Goal: Task Accomplishment & Management: Complete application form

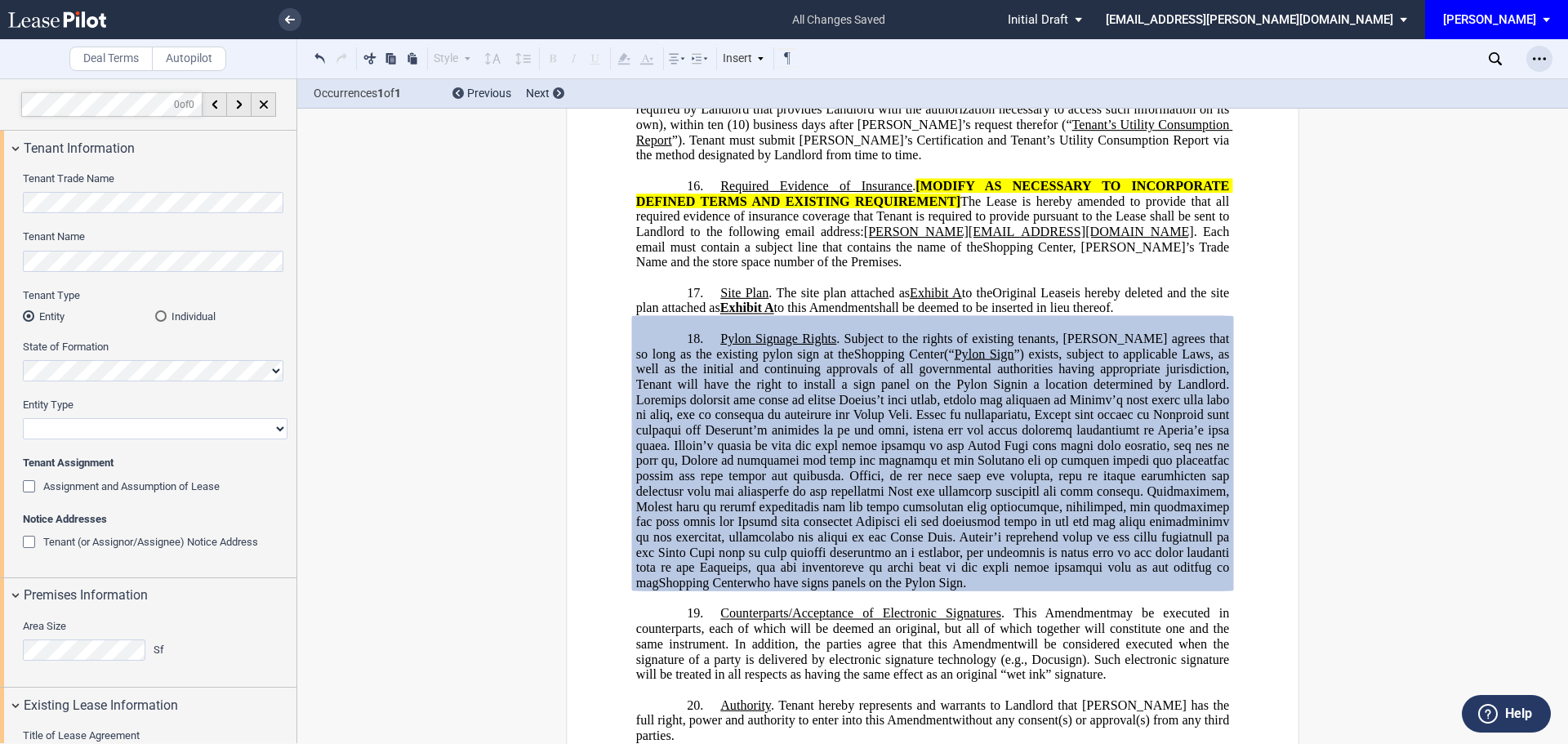
click at [1536, 52] on div "Open Lease options menu" at bounding box center [1539, 58] width 26 height 26
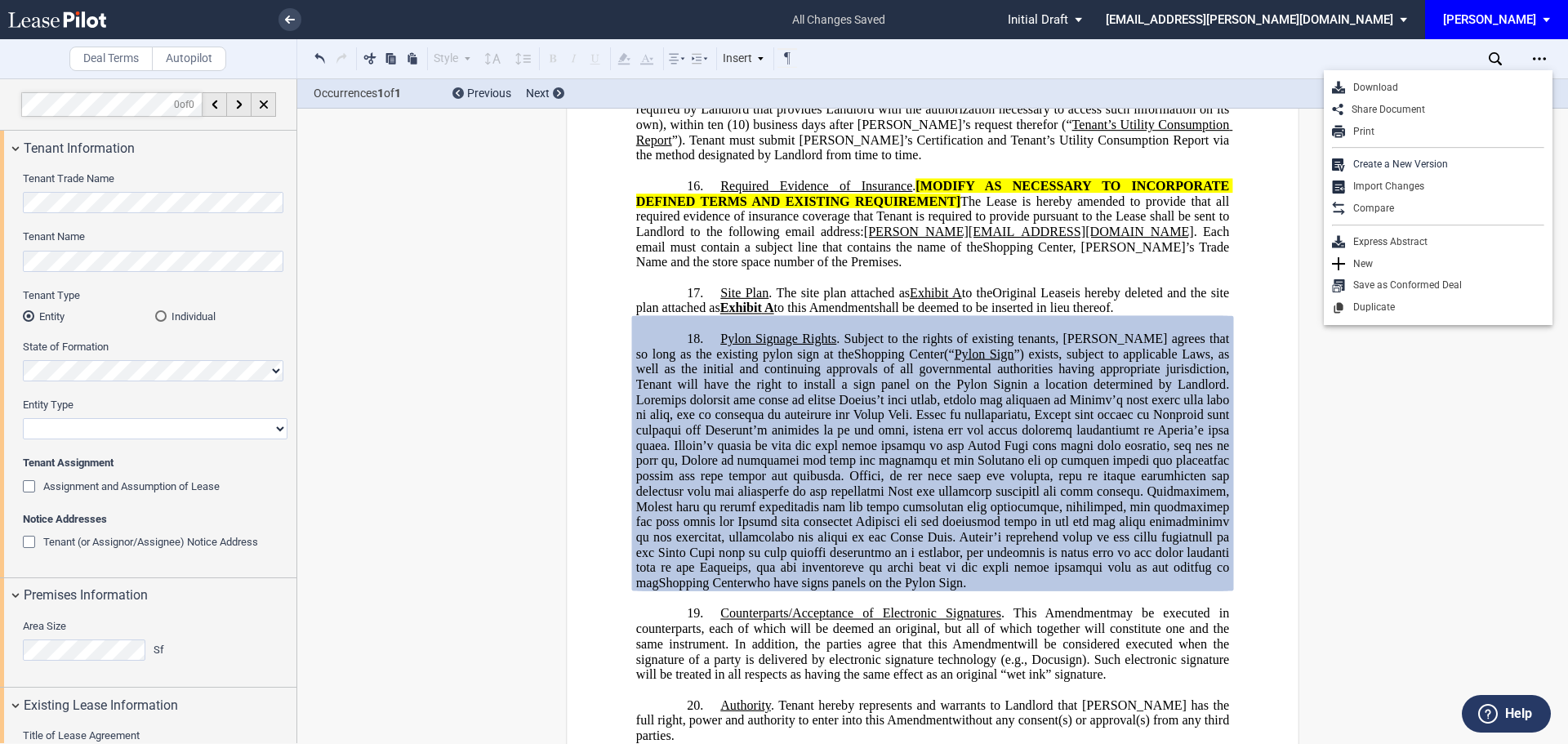
click at [1381, 86] on div "Download" at bounding box center [1445, 88] width 199 height 14
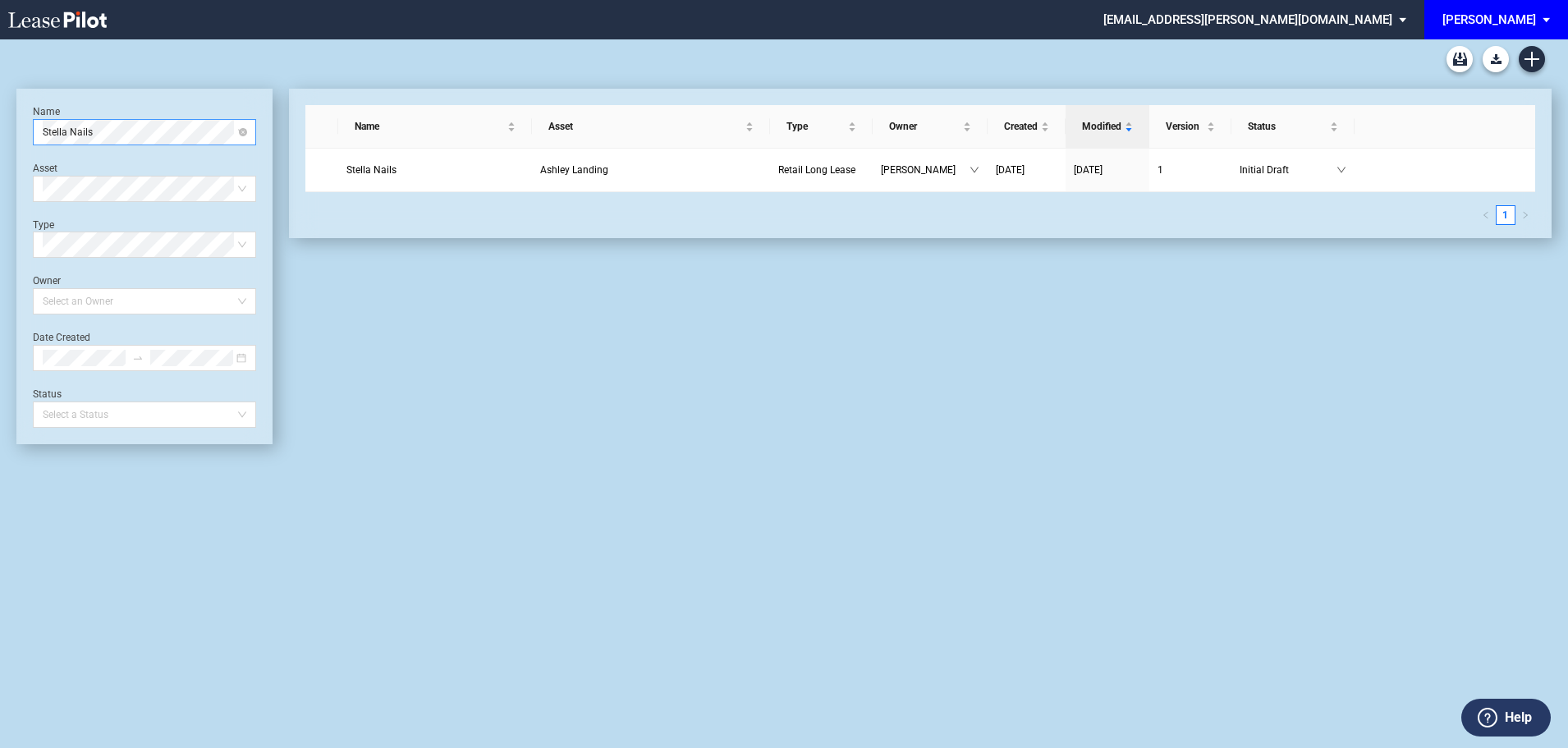
click at [115, 137] on span "Stella Nails" at bounding box center [144, 131] width 203 height 24
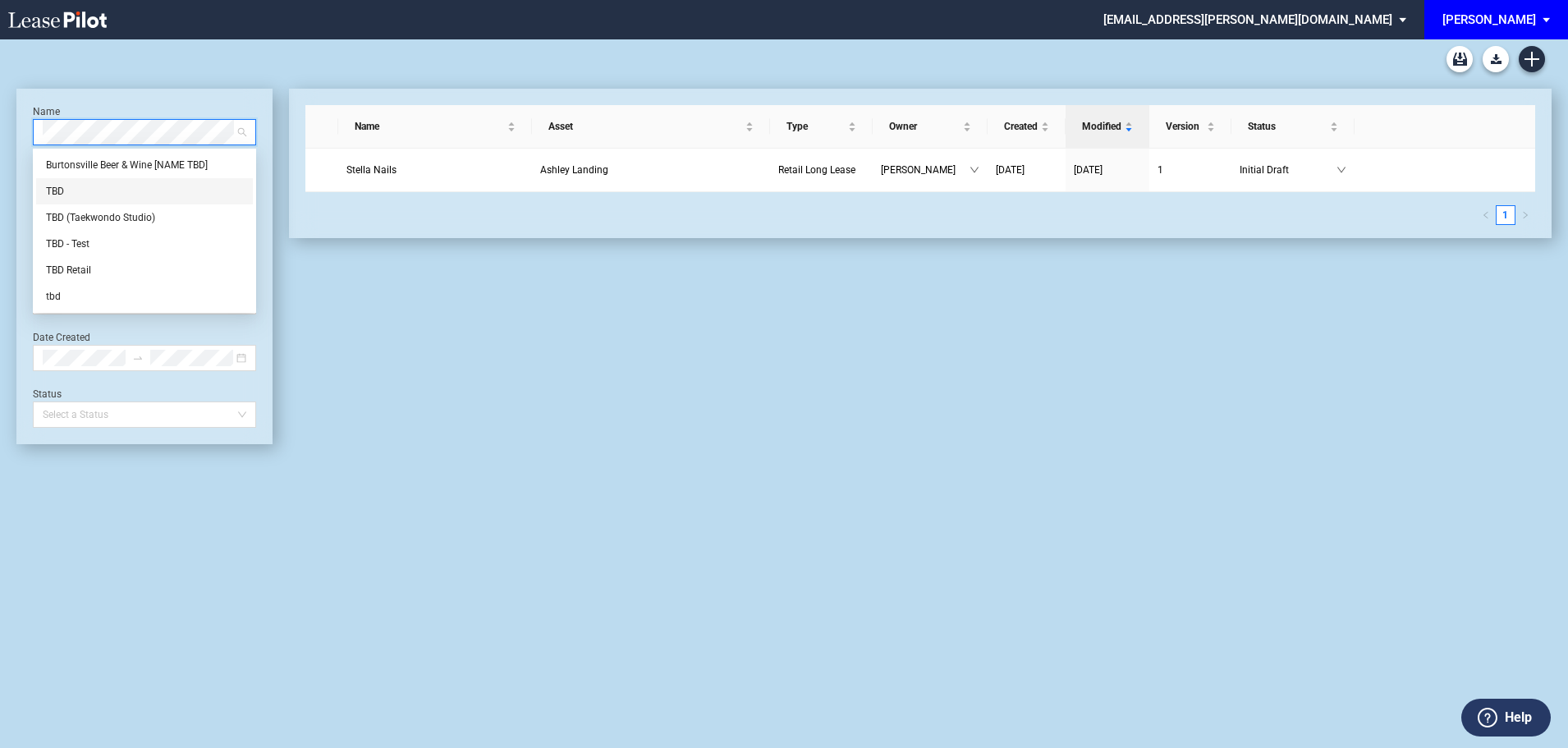
click at [89, 192] on div "TBD" at bounding box center [144, 191] width 197 height 16
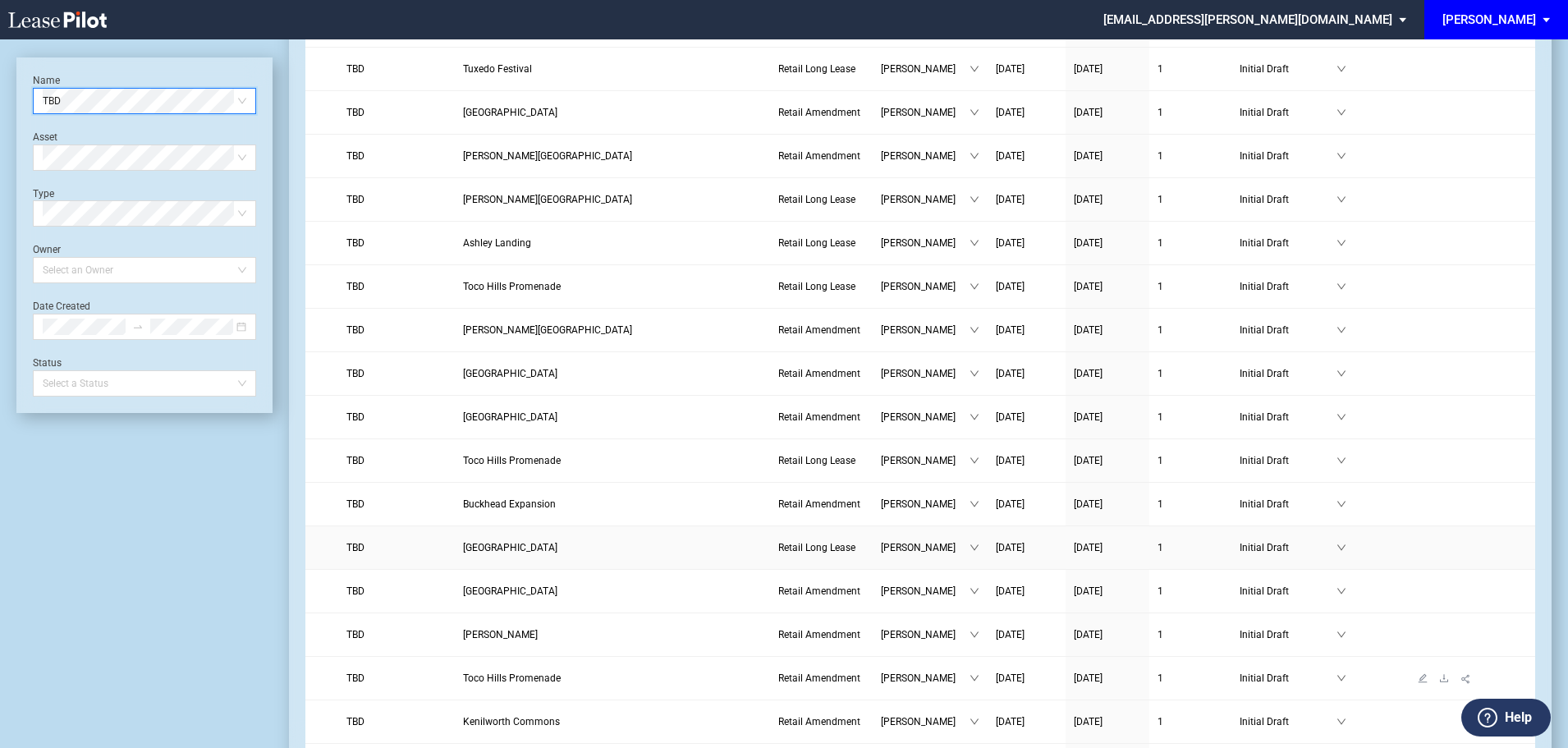
scroll to position [246, 0]
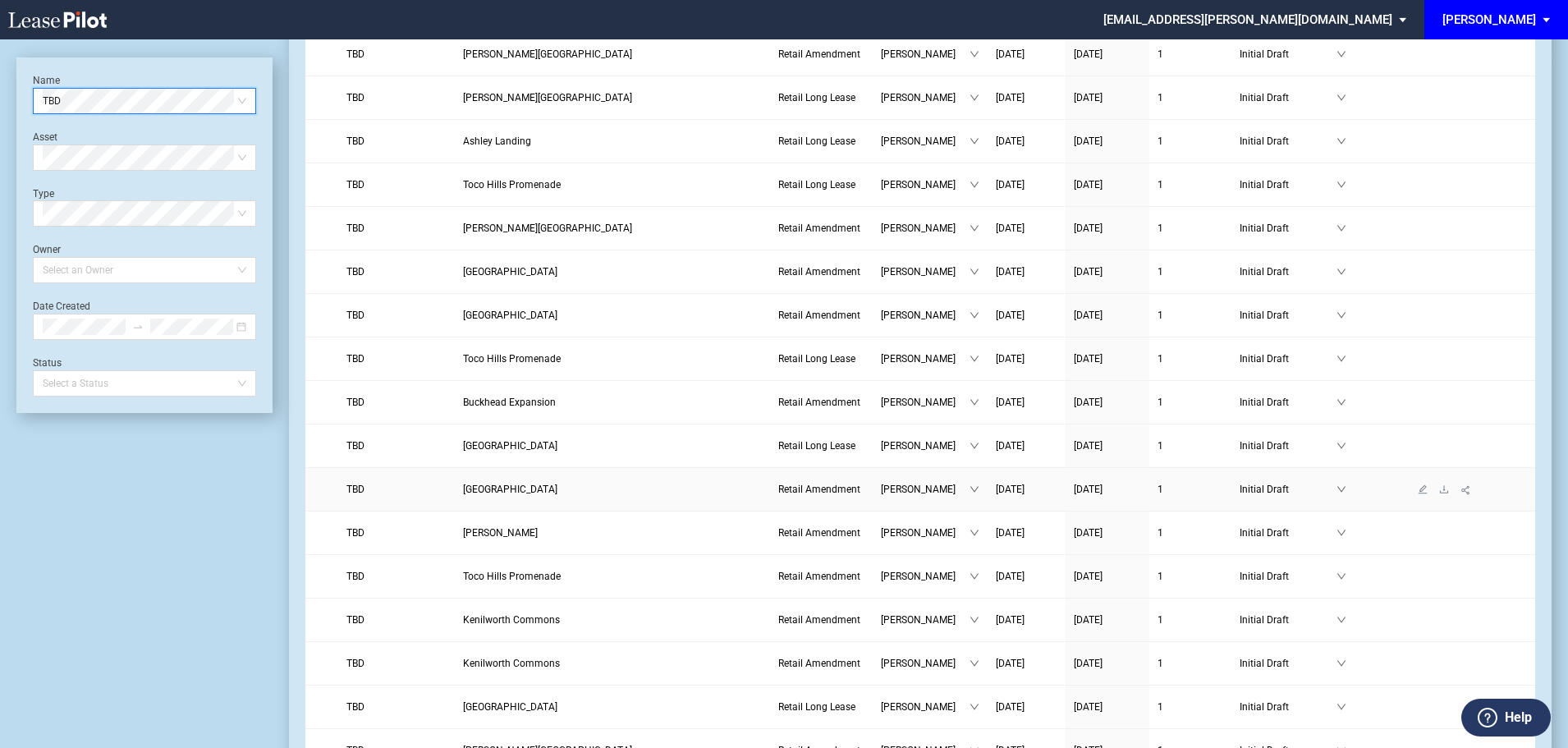
click at [359, 491] on span "TBD" at bounding box center [355, 489] width 18 height 12
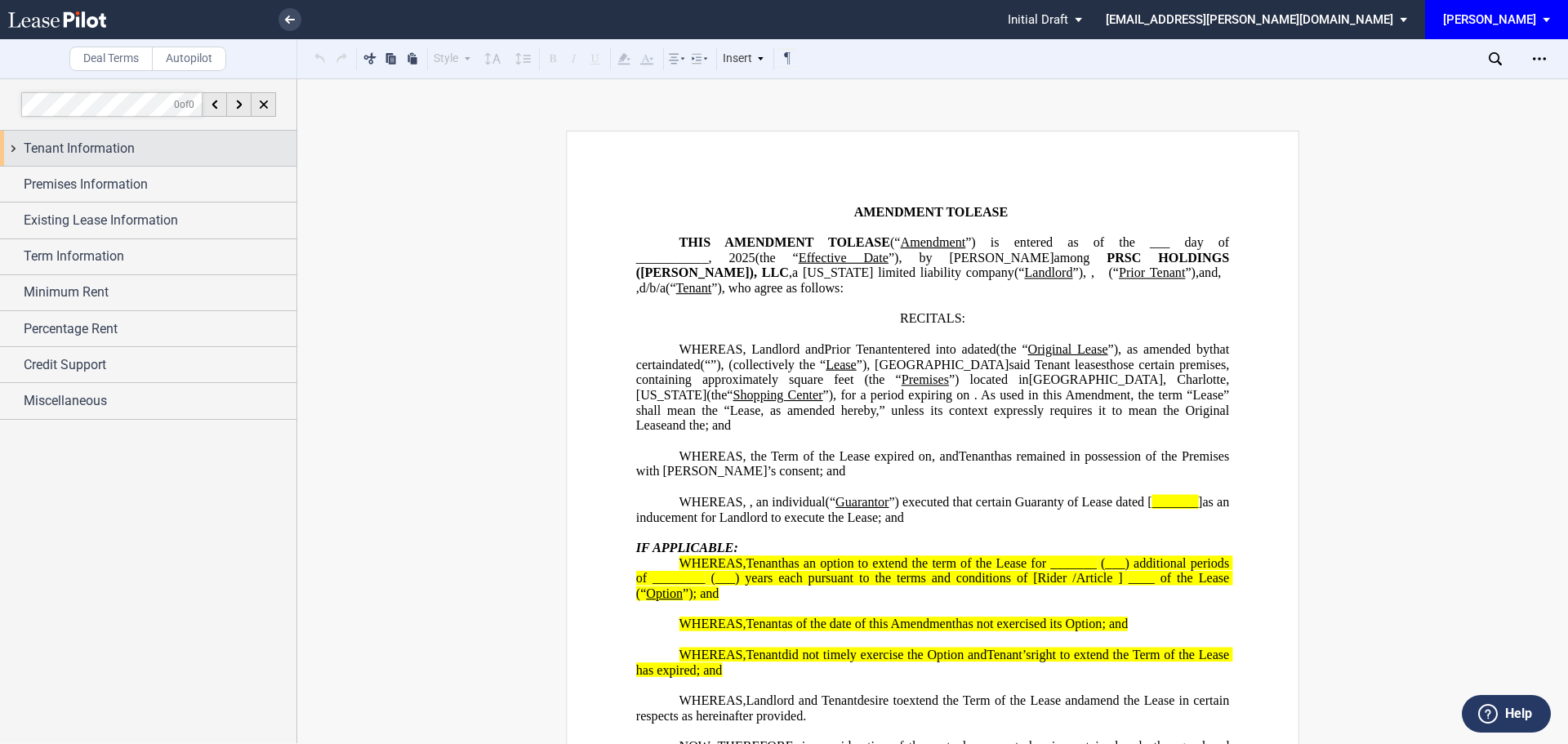
click at [108, 156] on span "Tenant Information" at bounding box center [79, 148] width 111 height 20
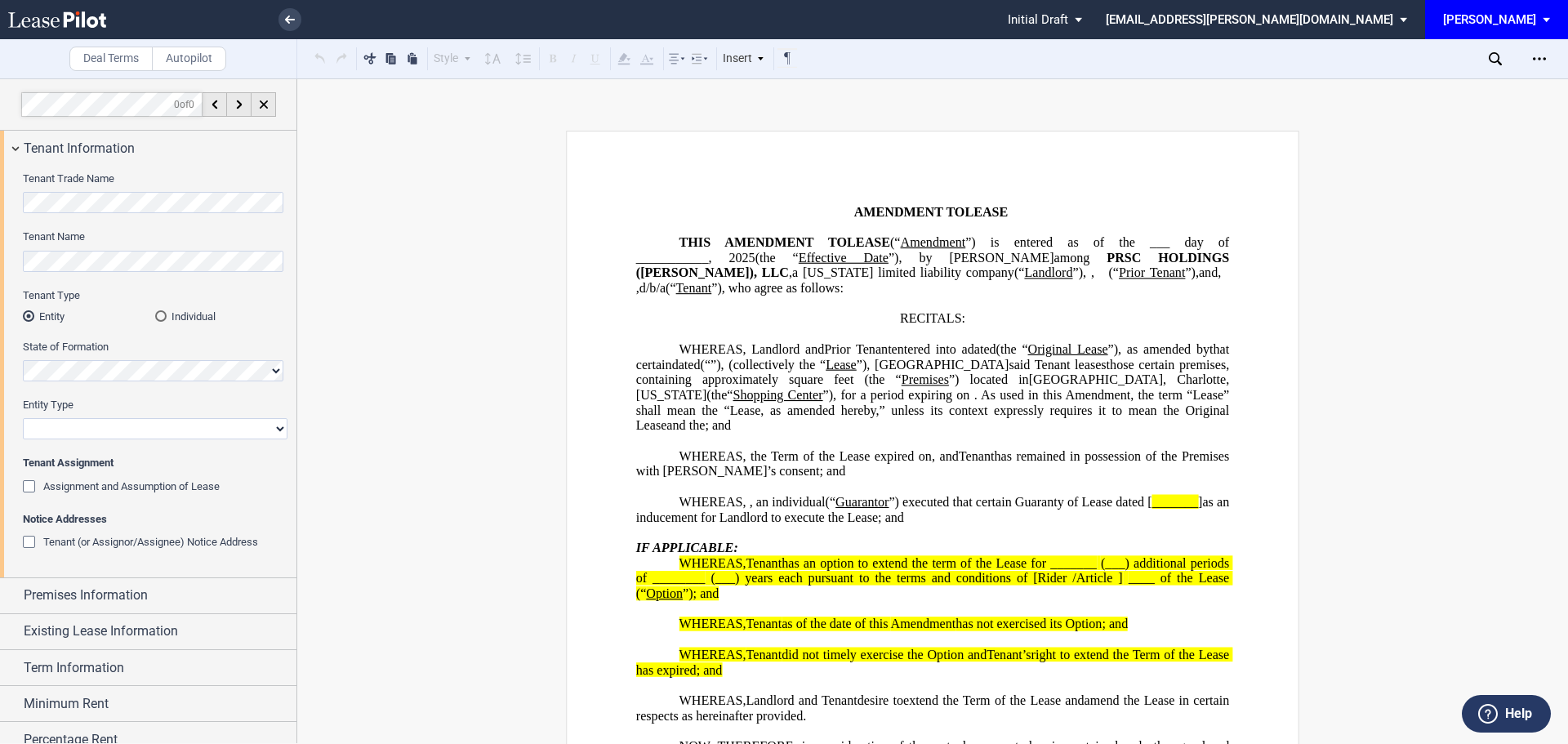
scroll to position [88, 0]
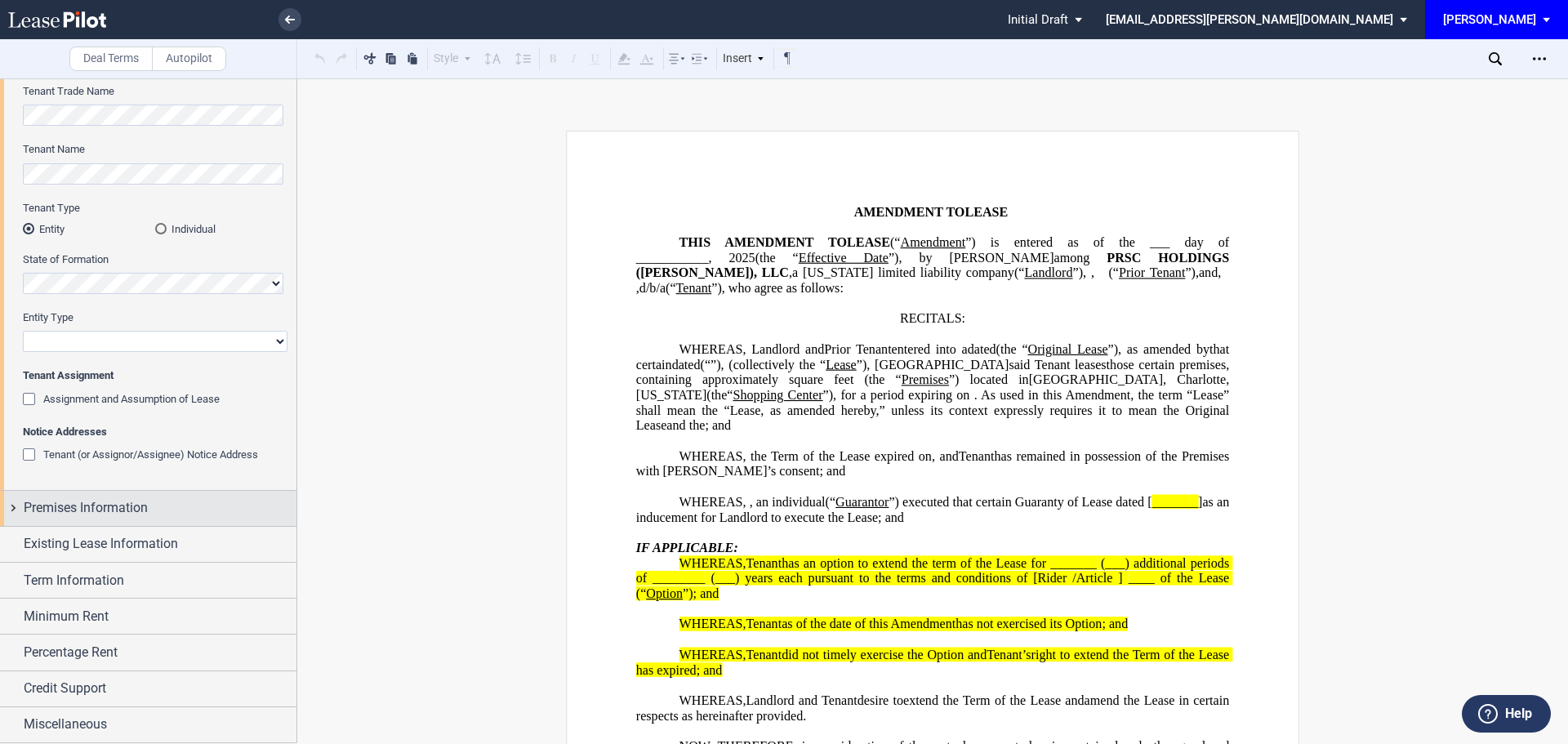
click at [124, 508] on span "Premises Information" at bounding box center [85, 508] width 124 height 20
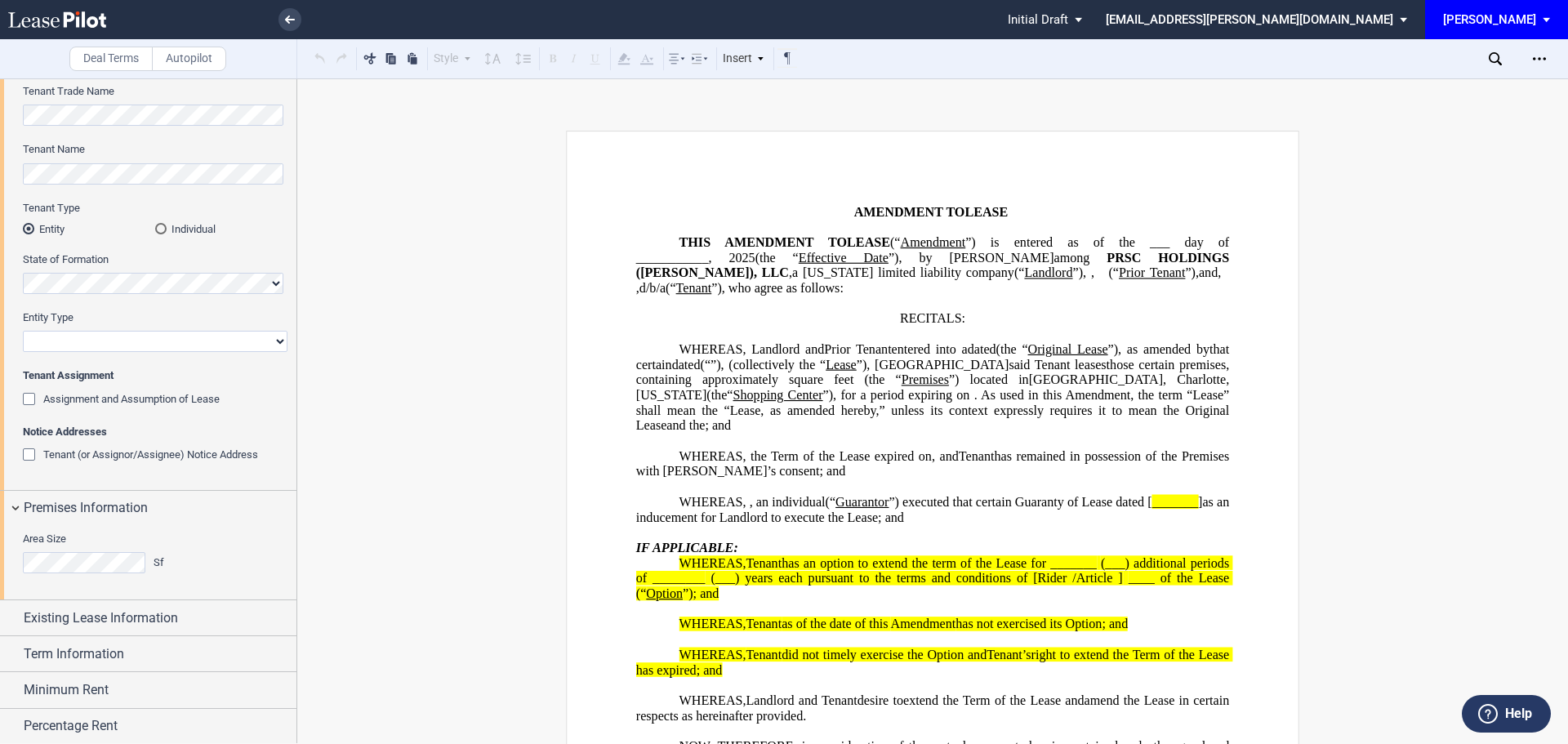
scroll to position [161, 0]
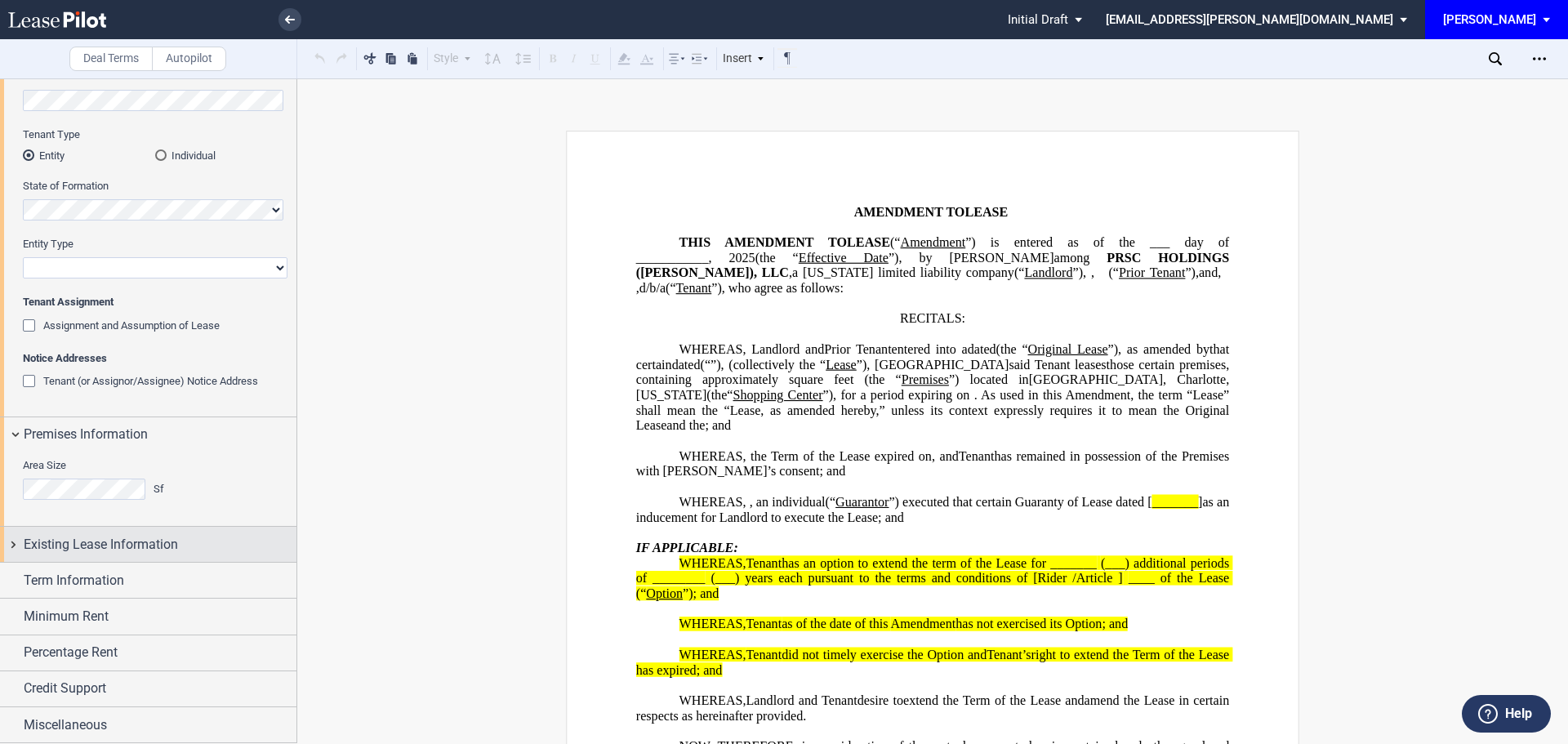
click at [125, 550] on span "Existing Lease Information" at bounding box center [100, 545] width 155 height 20
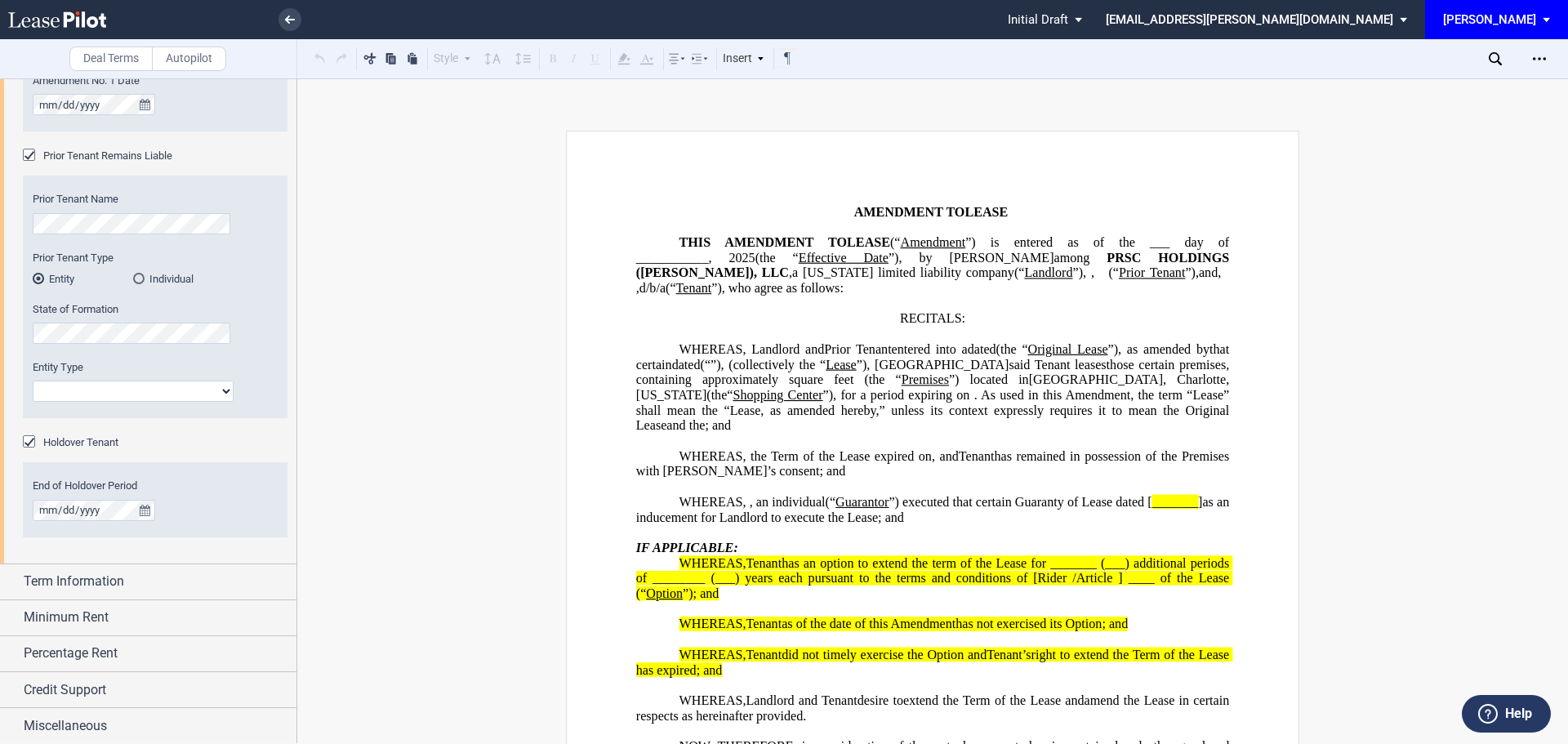
scroll to position [958, 0]
click at [107, 572] on span "Term Information" at bounding box center [73, 580] width 100 height 20
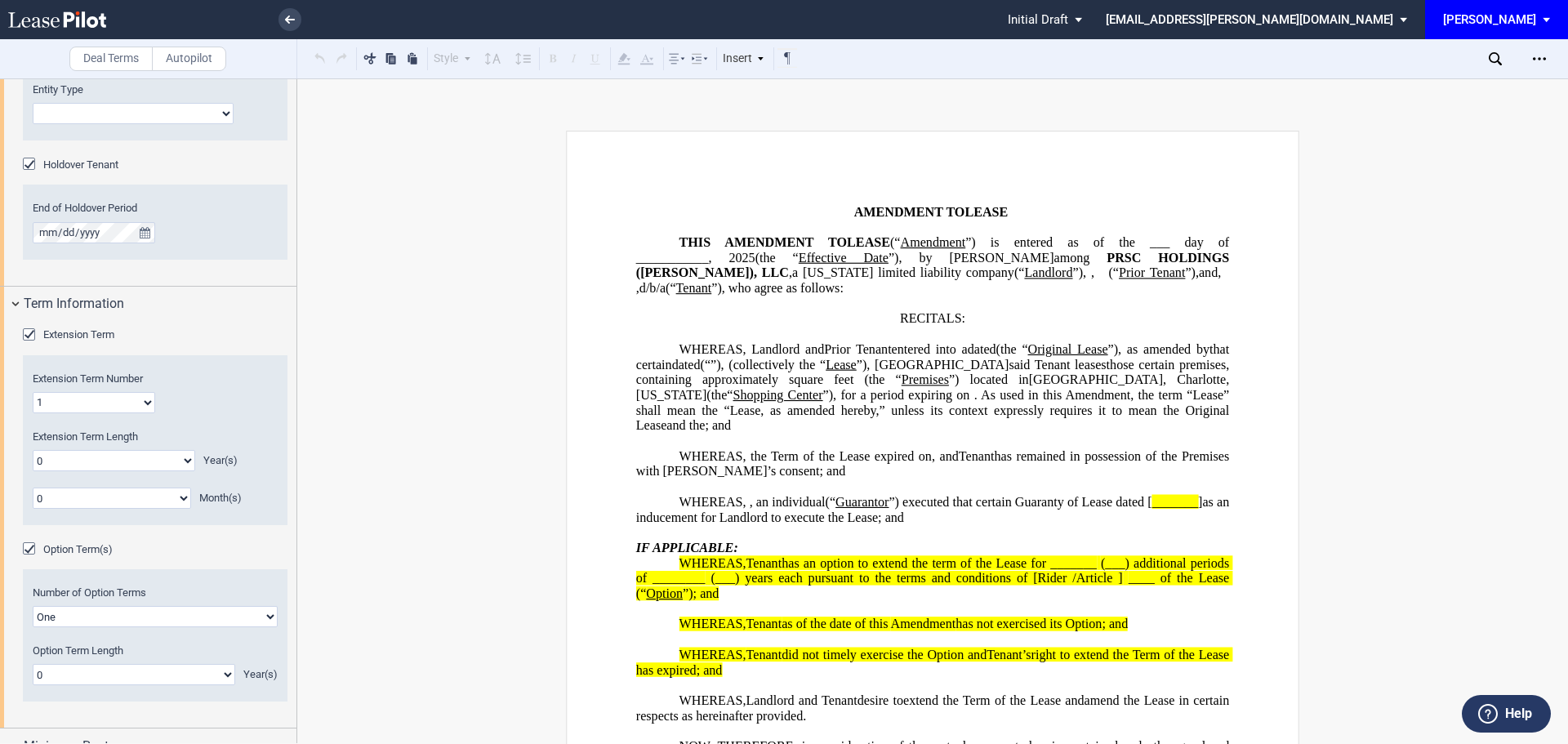
scroll to position [1365, 0]
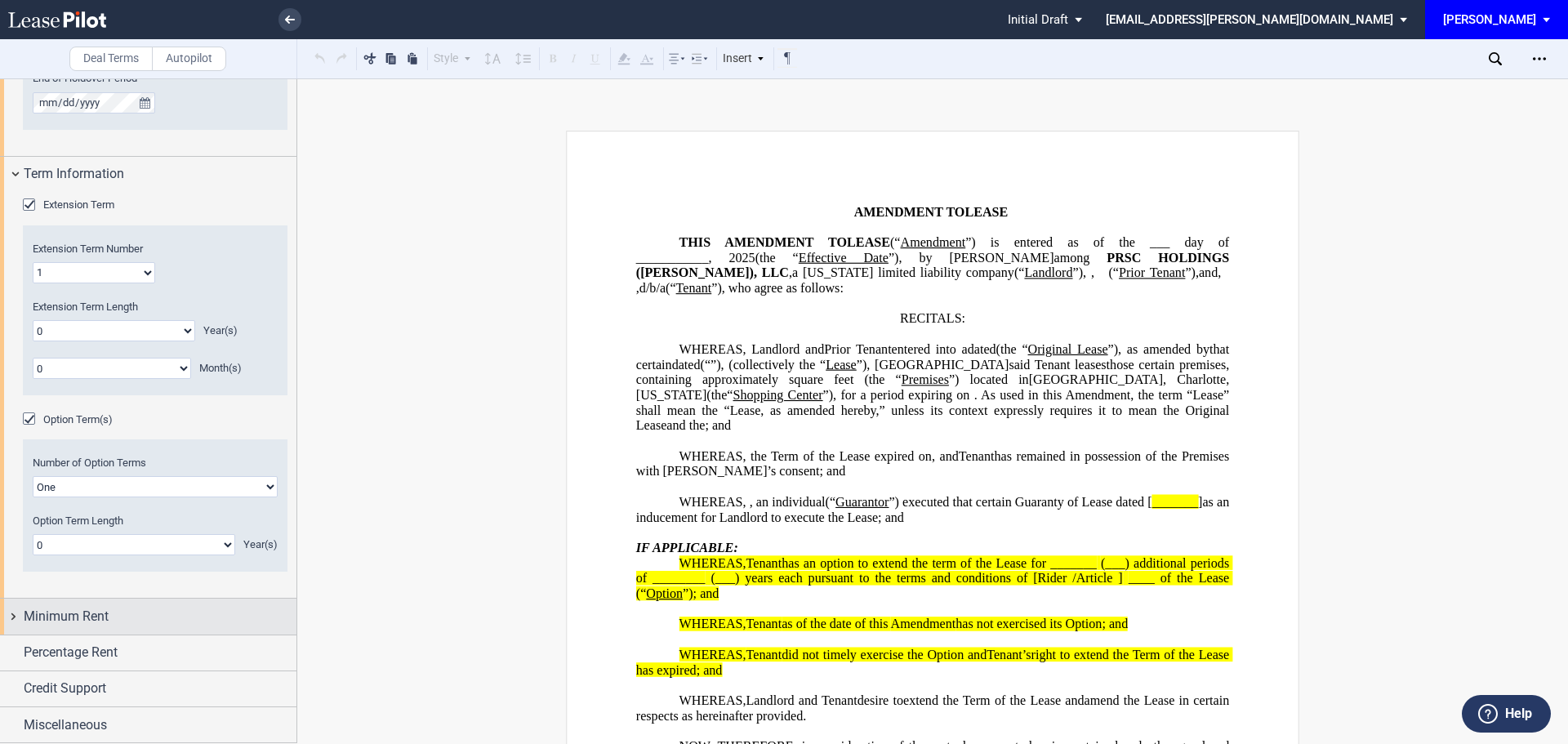
click at [98, 611] on span "Minimum Rent" at bounding box center [65, 616] width 85 height 20
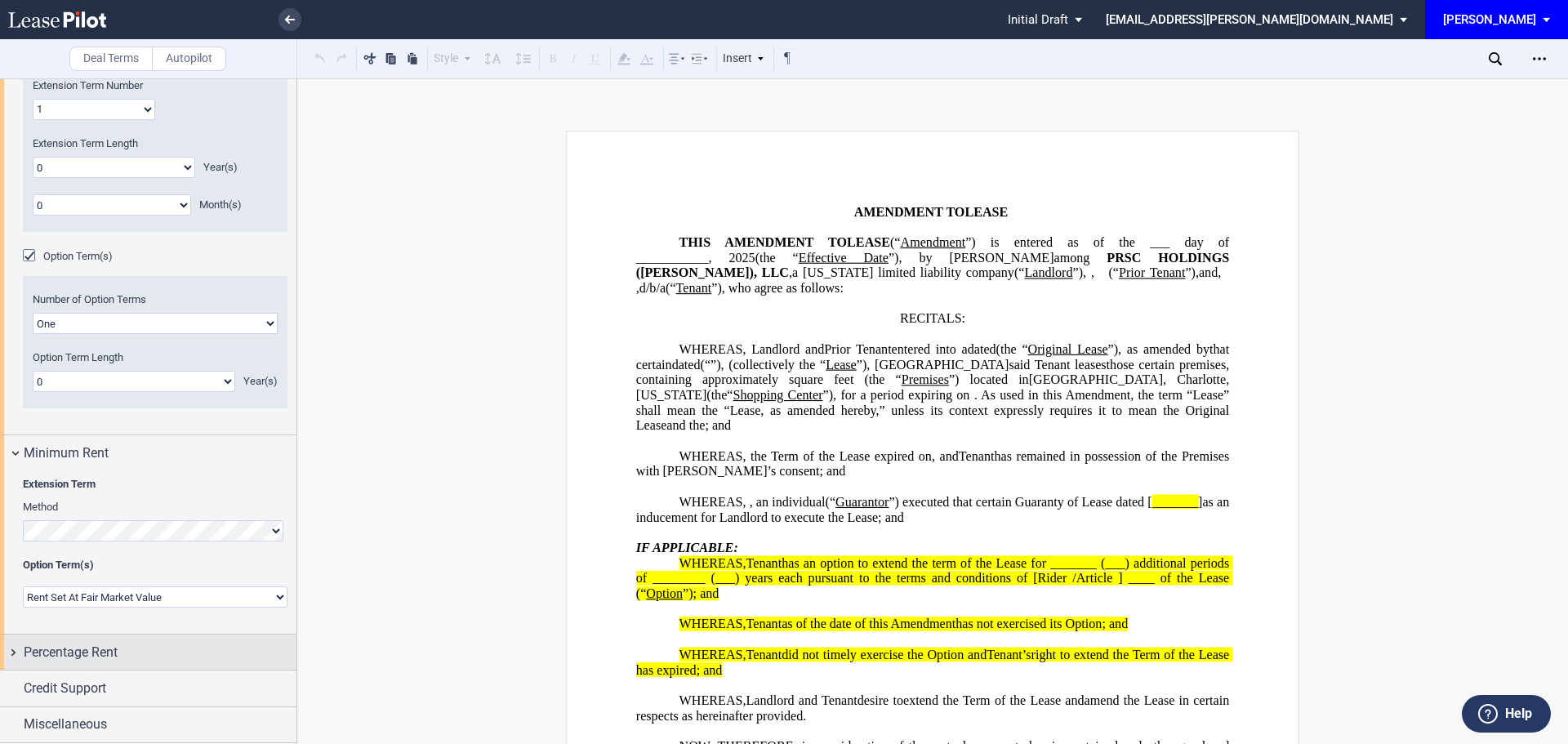
click at [77, 650] on span "Percentage Rent" at bounding box center [70, 653] width 94 height 20
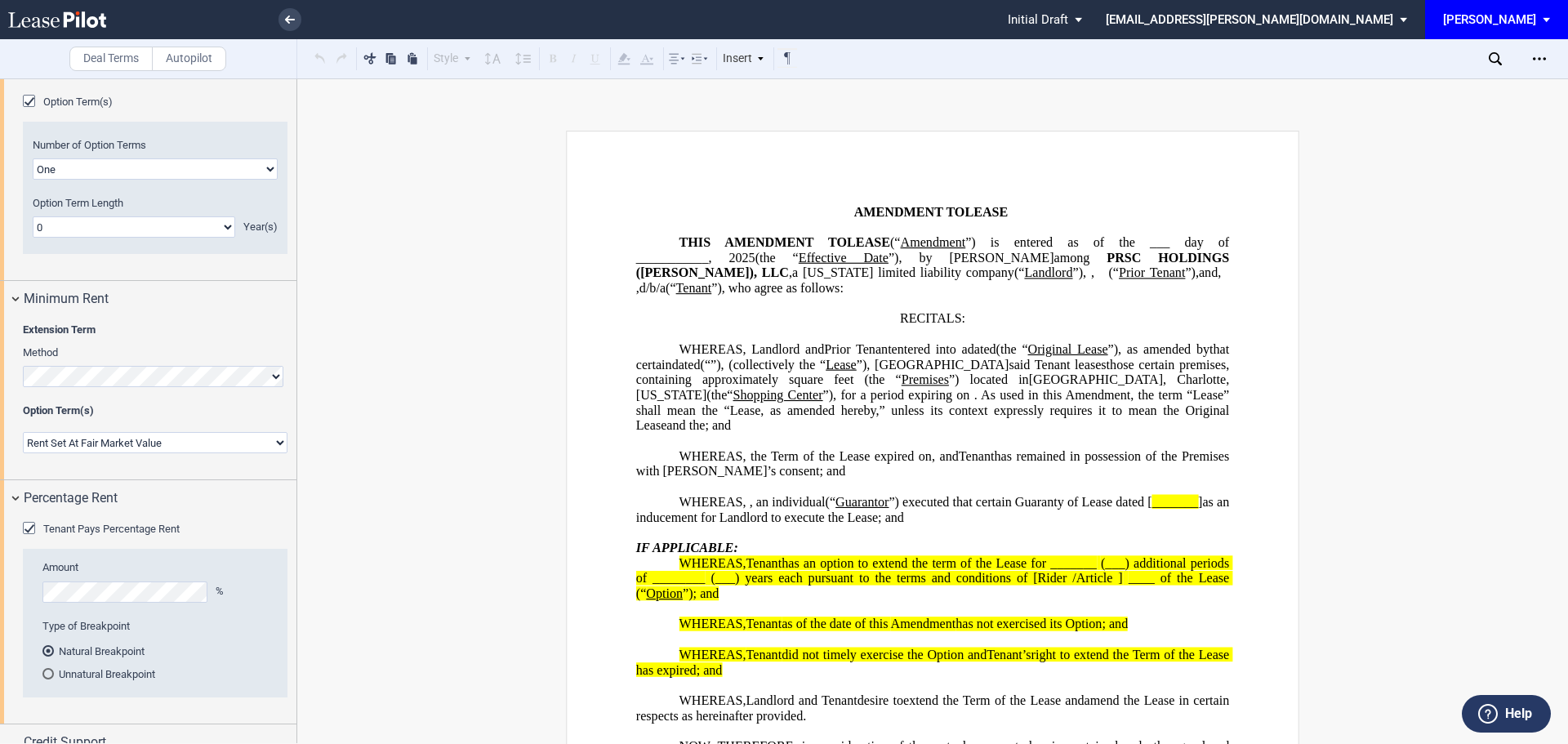
scroll to position [1736, 0]
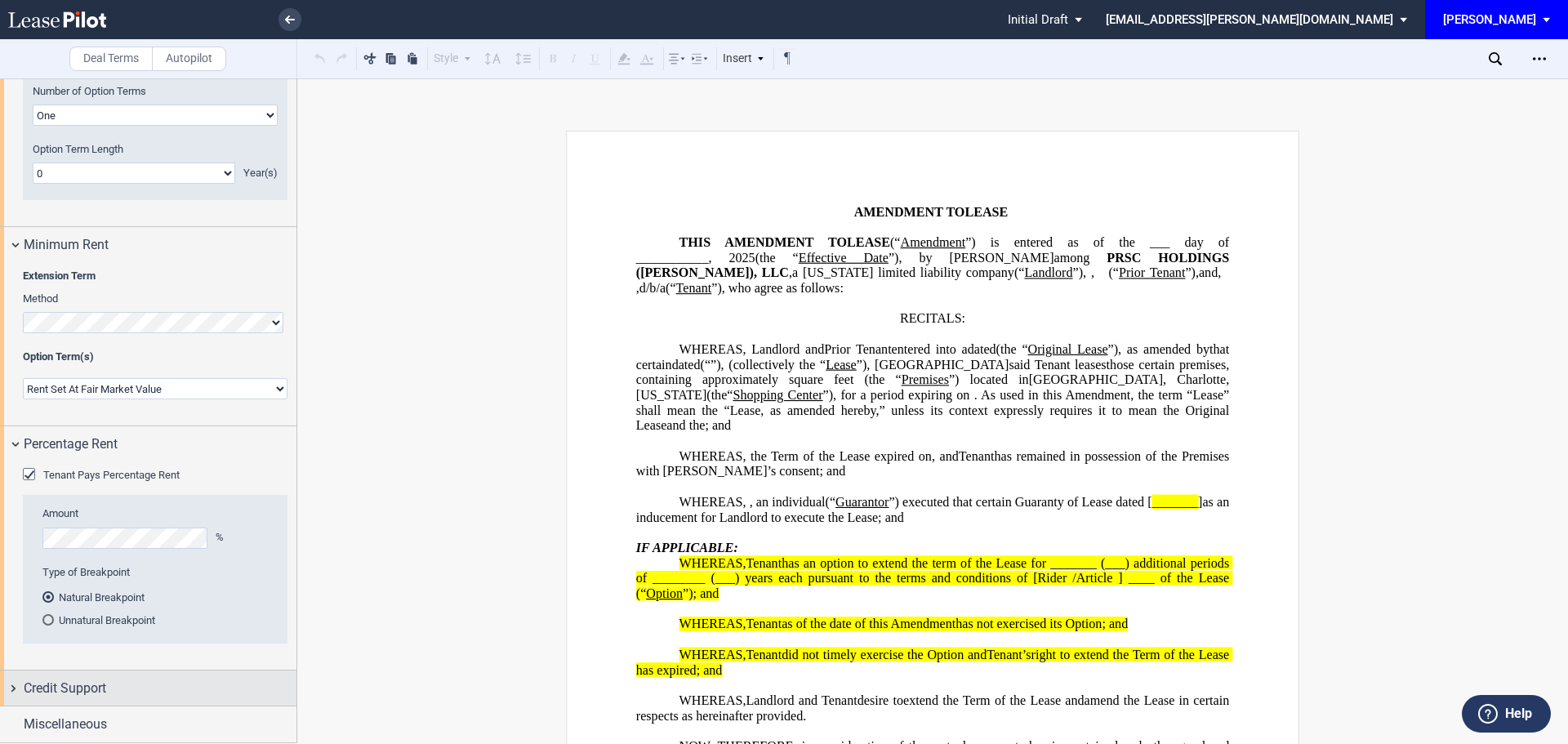
click at [86, 689] on span "Credit Support" at bounding box center [64, 689] width 82 height 20
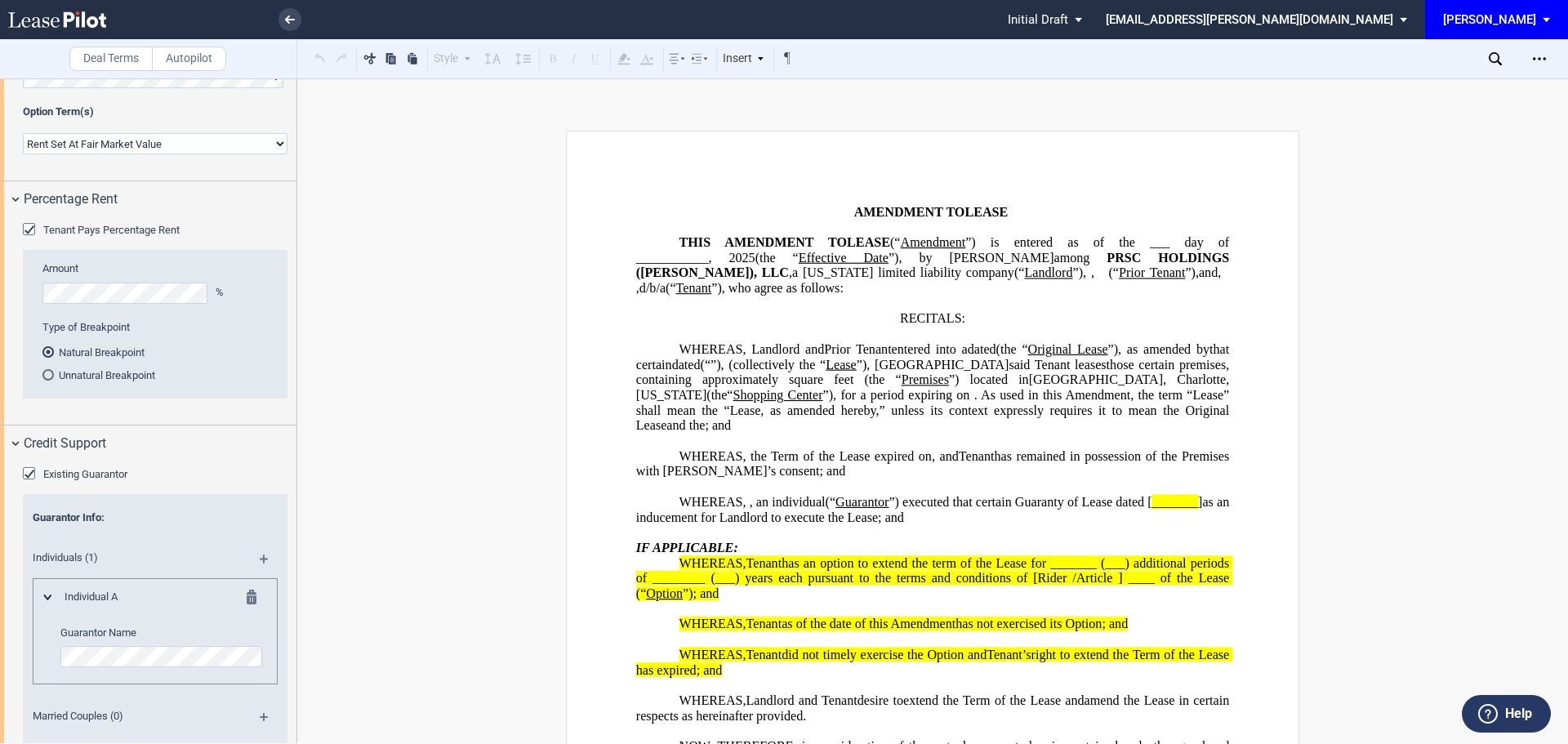
scroll to position [2106, 0]
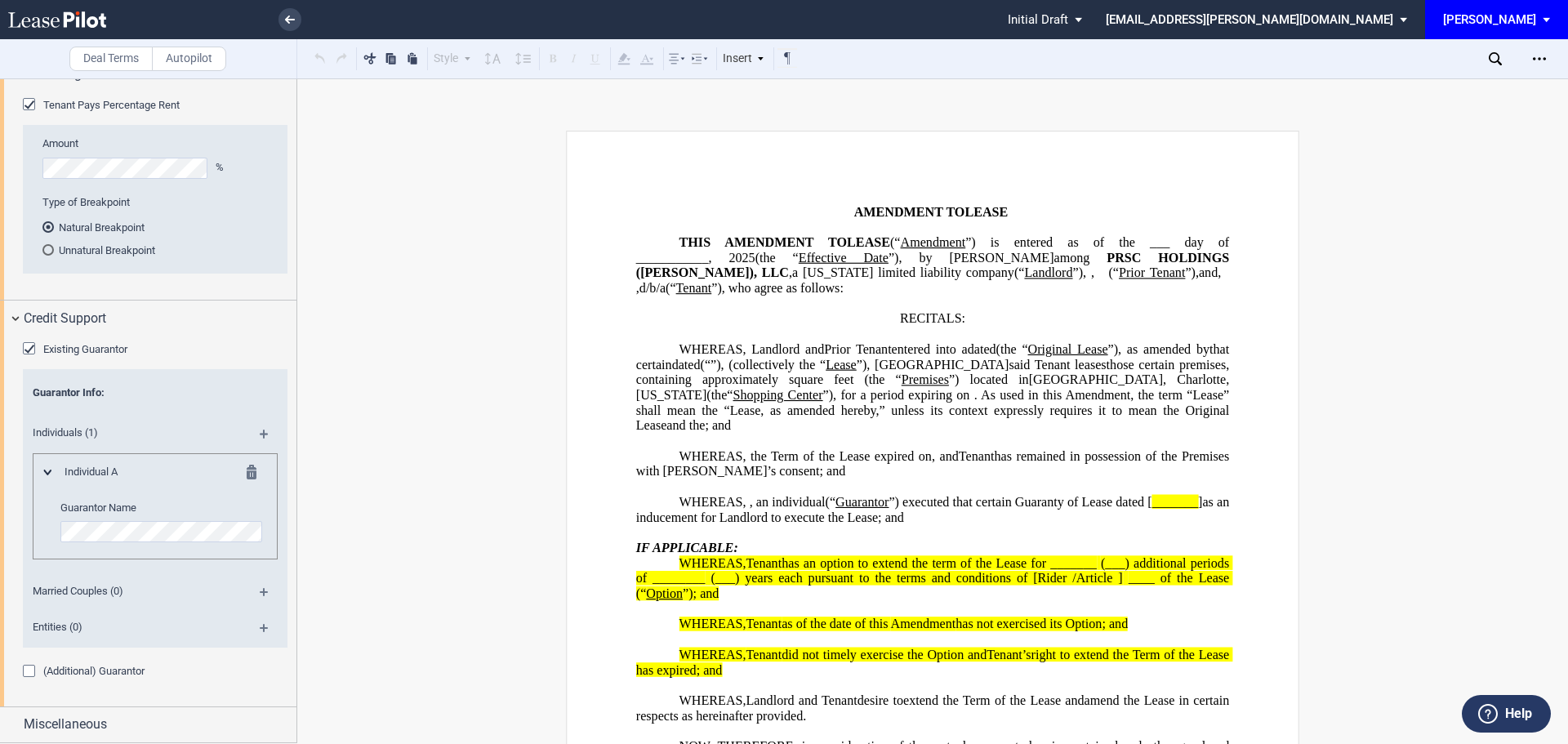
click at [28, 670] on div "(Additional) Guarantor" at bounding box center [31, 672] width 16 height 16
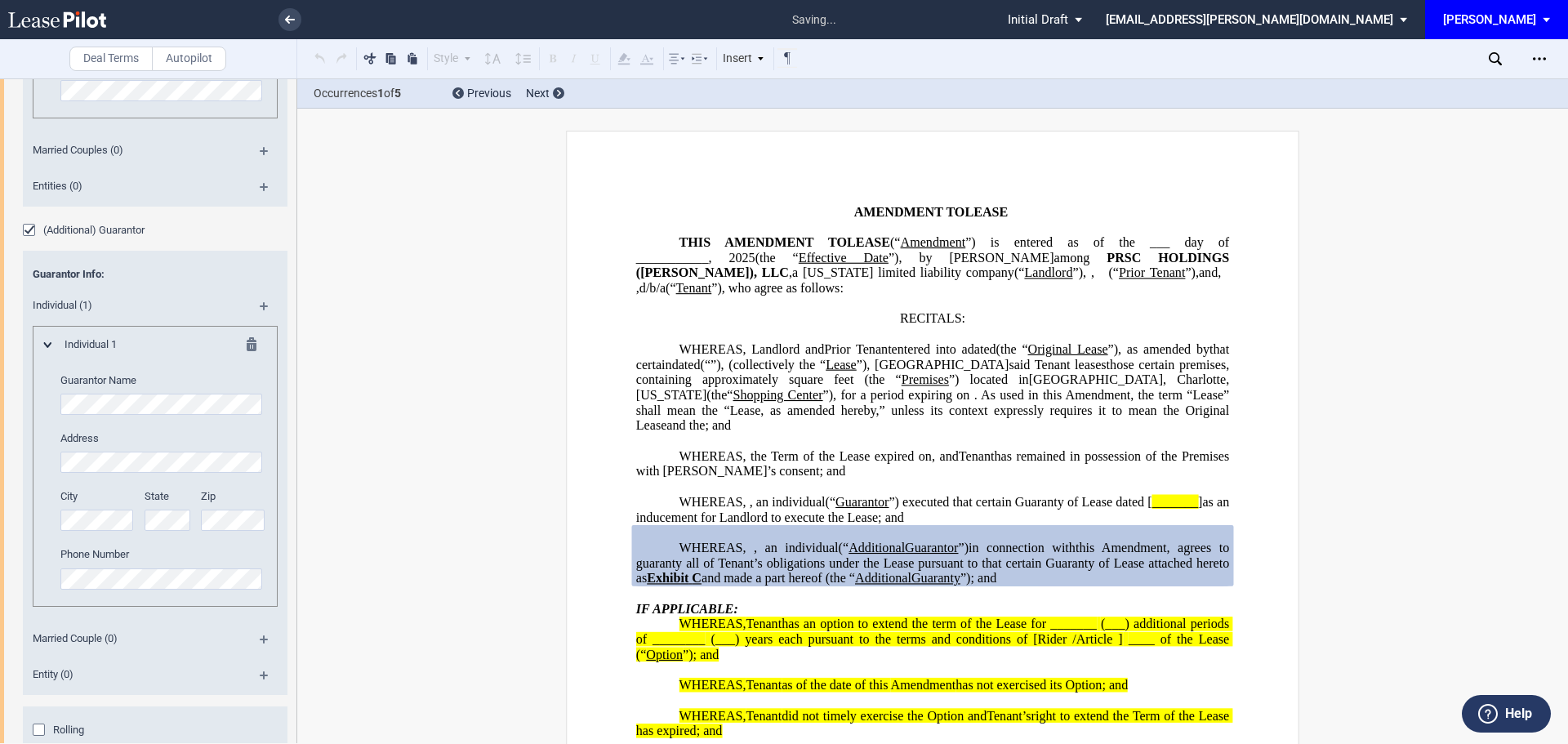
scroll to position [2622, 0]
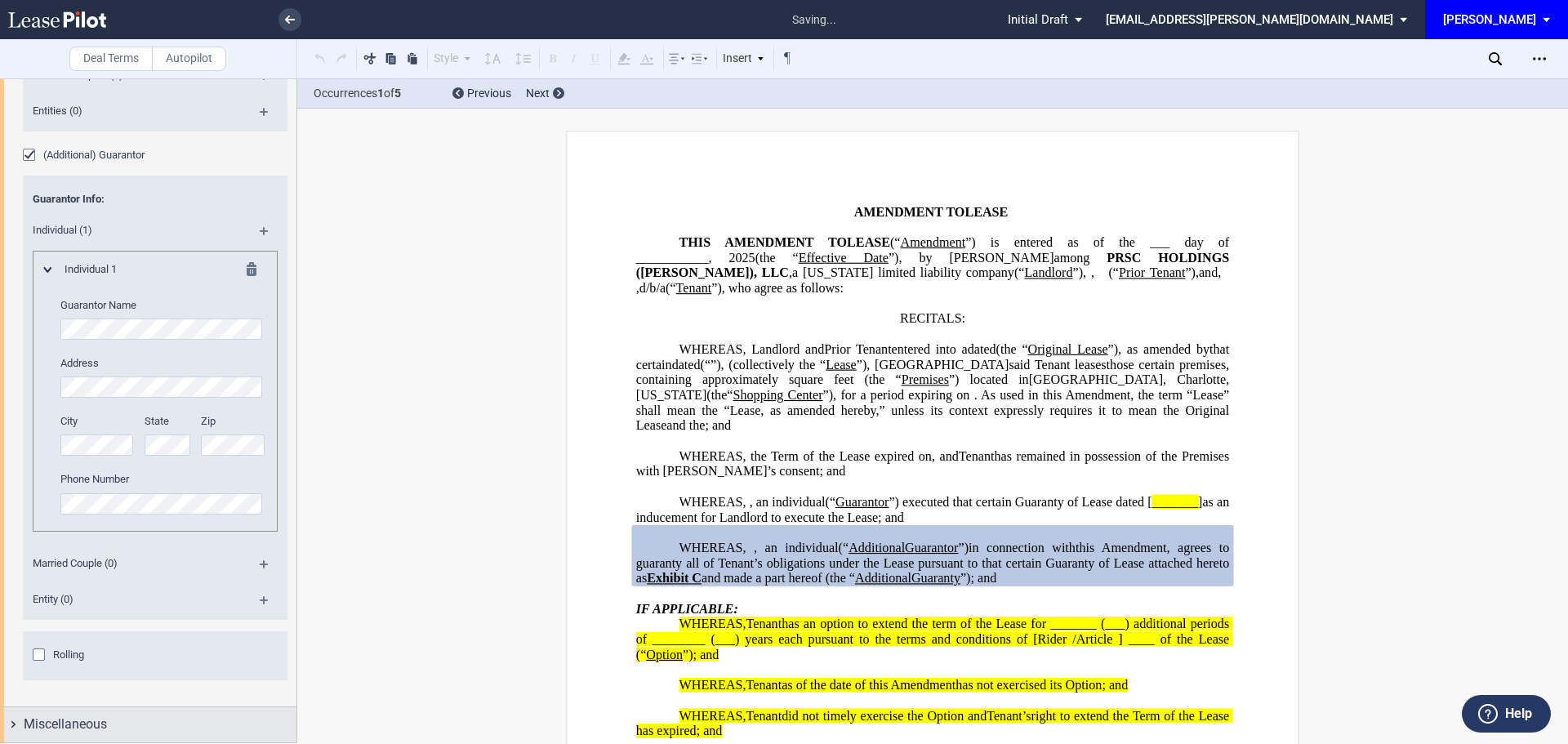
click at [86, 723] on span "Miscellaneous" at bounding box center [64, 724] width 83 height 20
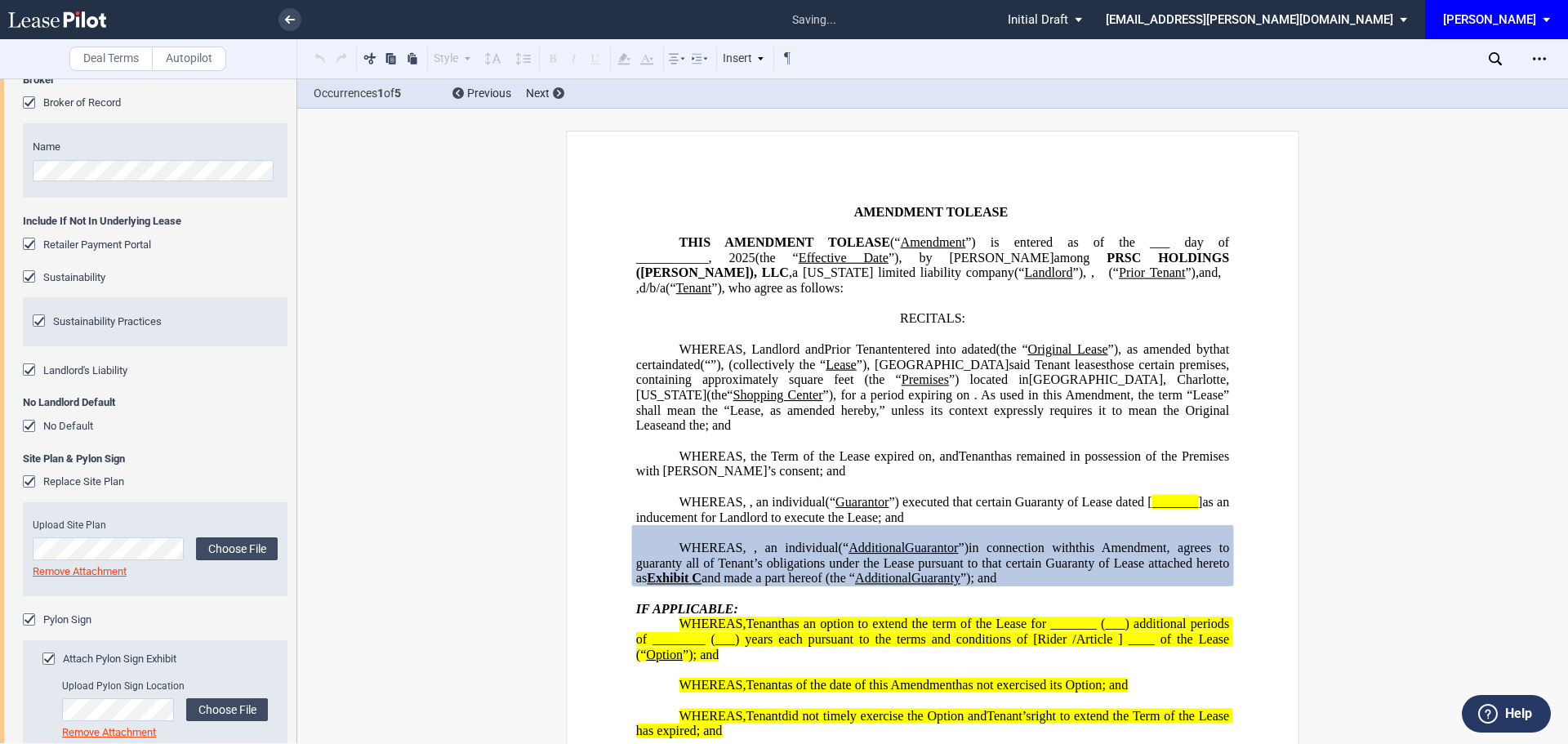
scroll to position [3585, 0]
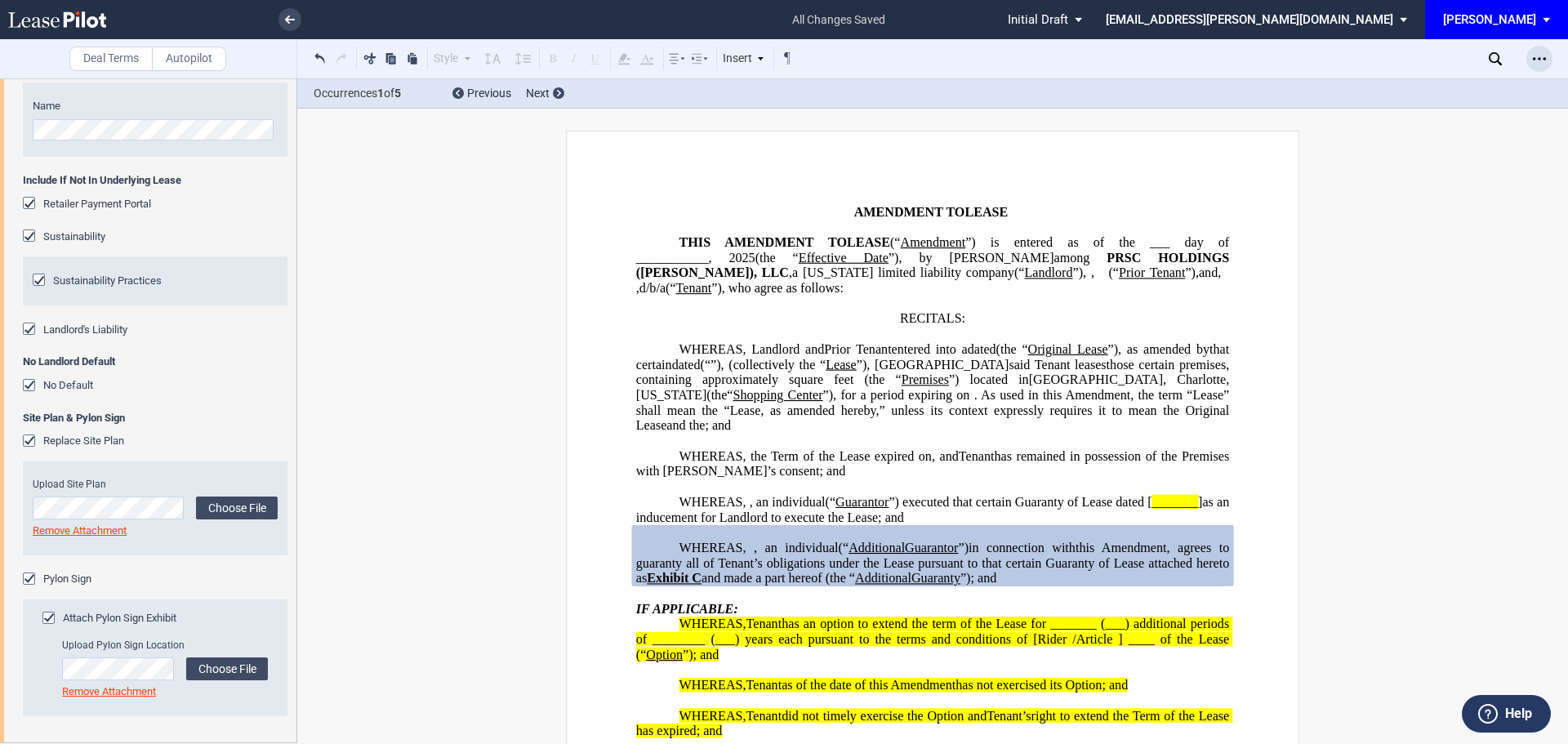
click at [1544, 54] on icon "Open Lease options menu" at bounding box center [1539, 58] width 13 height 13
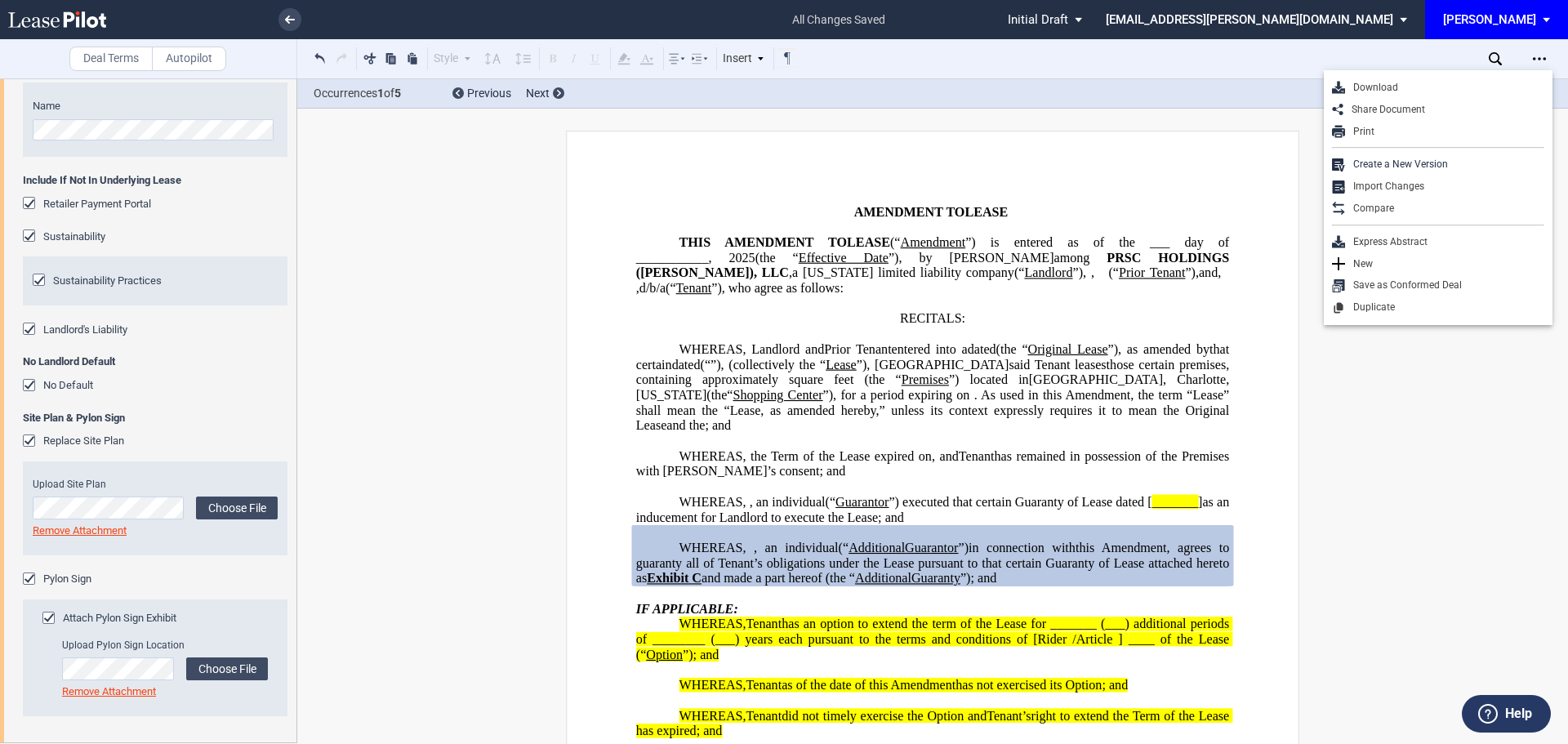
click at [1369, 89] on div "Download" at bounding box center [1445, 88] width 199 height 14
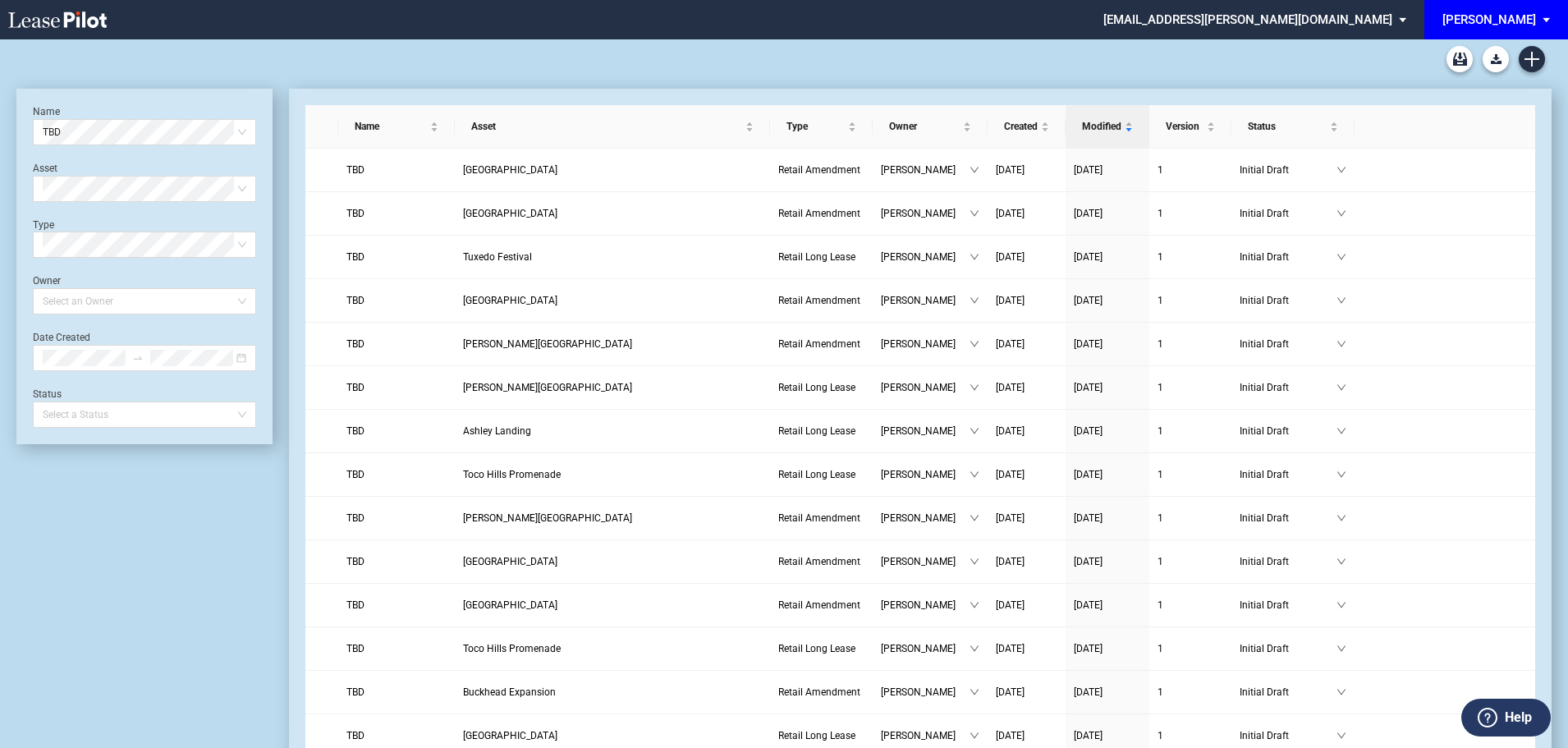
scroll to position [246, 0]
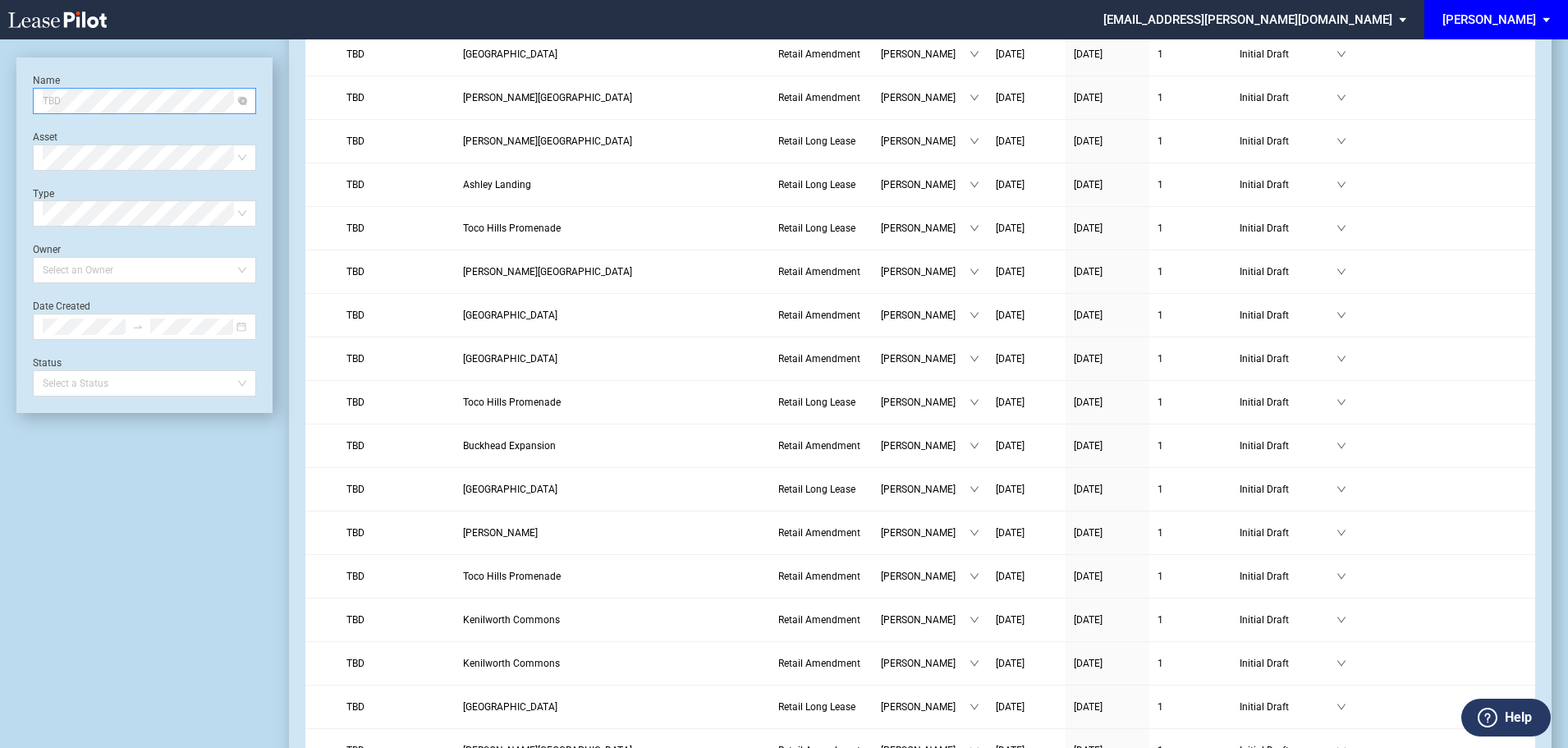
click at [103, 105] on span "TBD" at bounding box center [144, 101] width 203 height 24
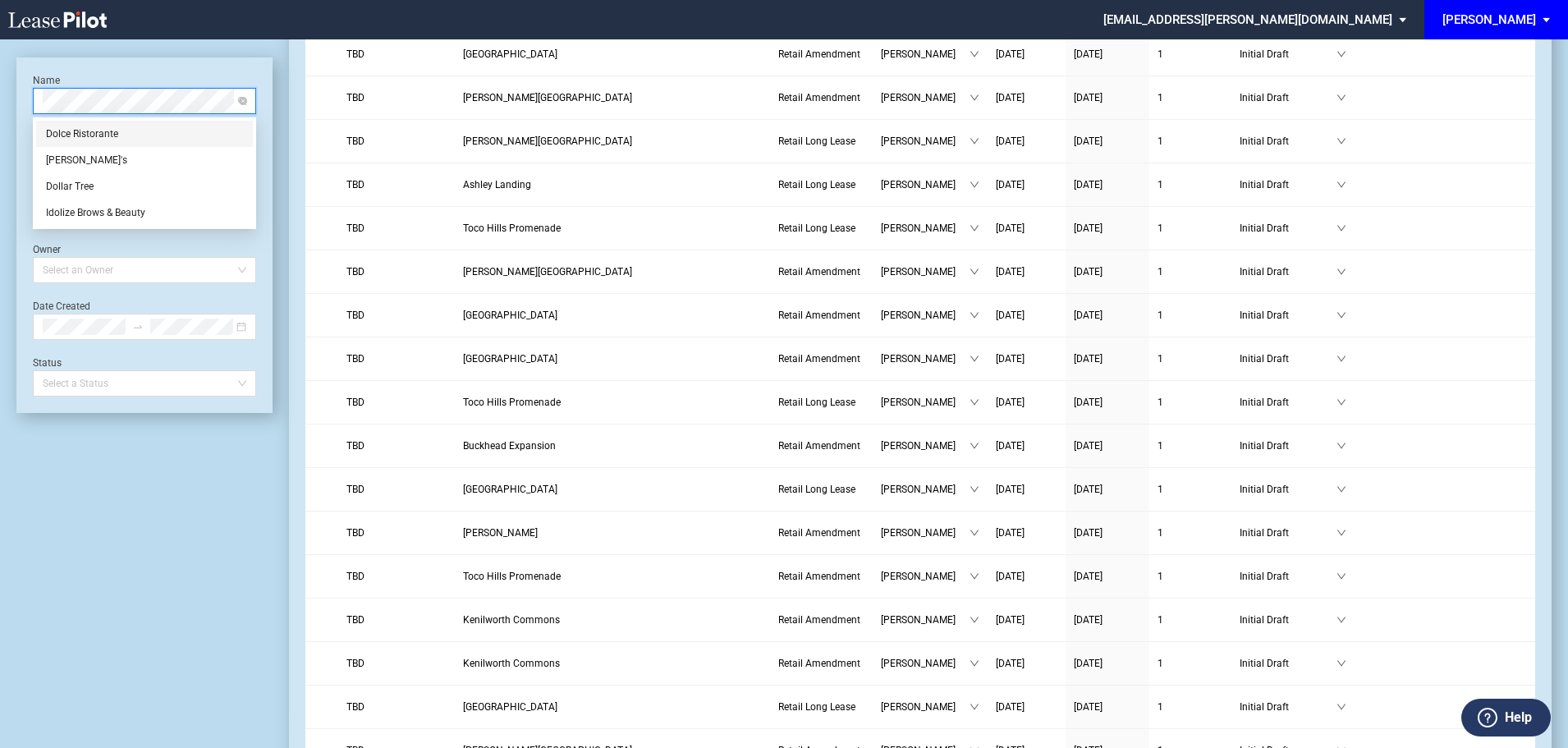
scroll to position [0, 0]
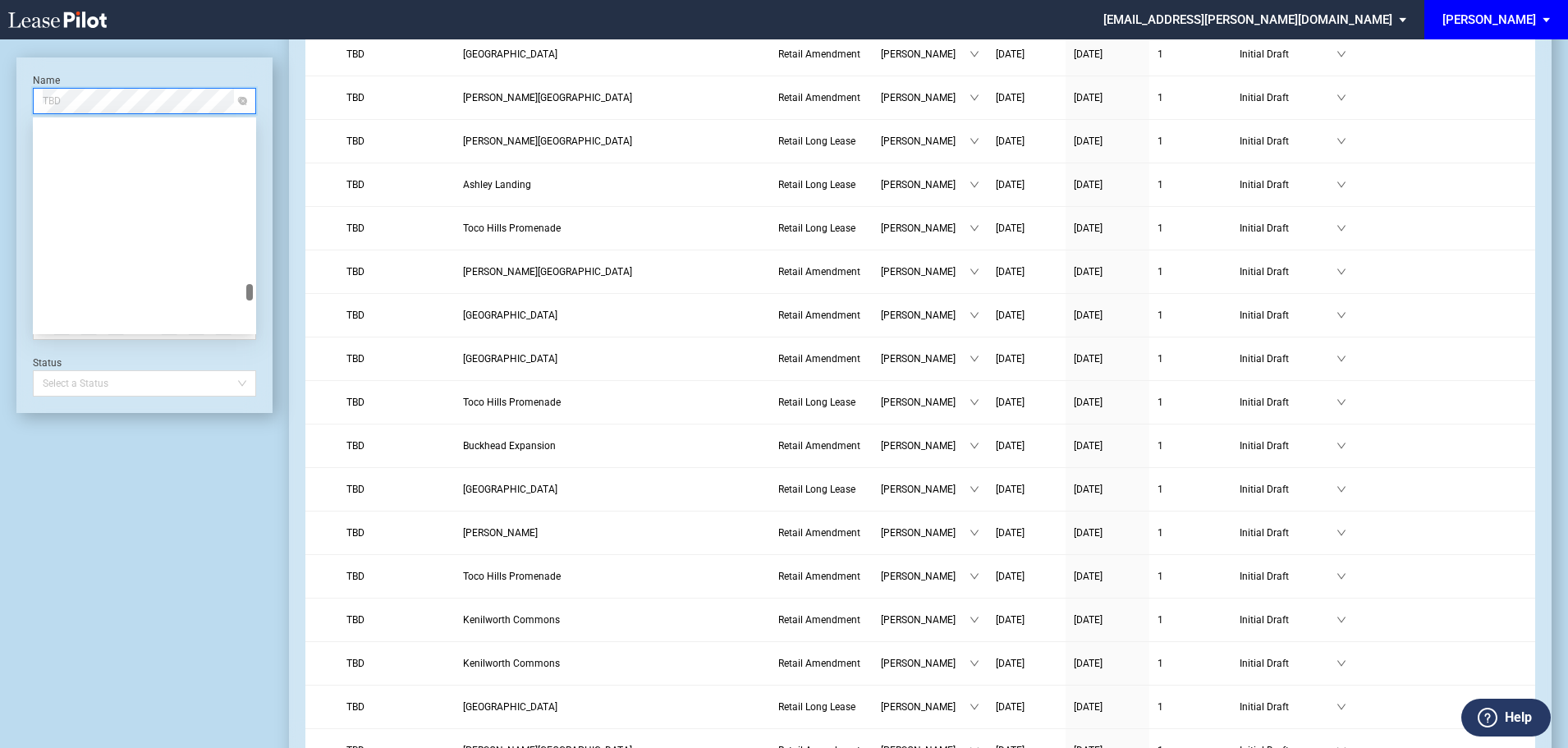
click at [82, 102] on span "TBD" at bounding box center [144, 101] width 203 height 24
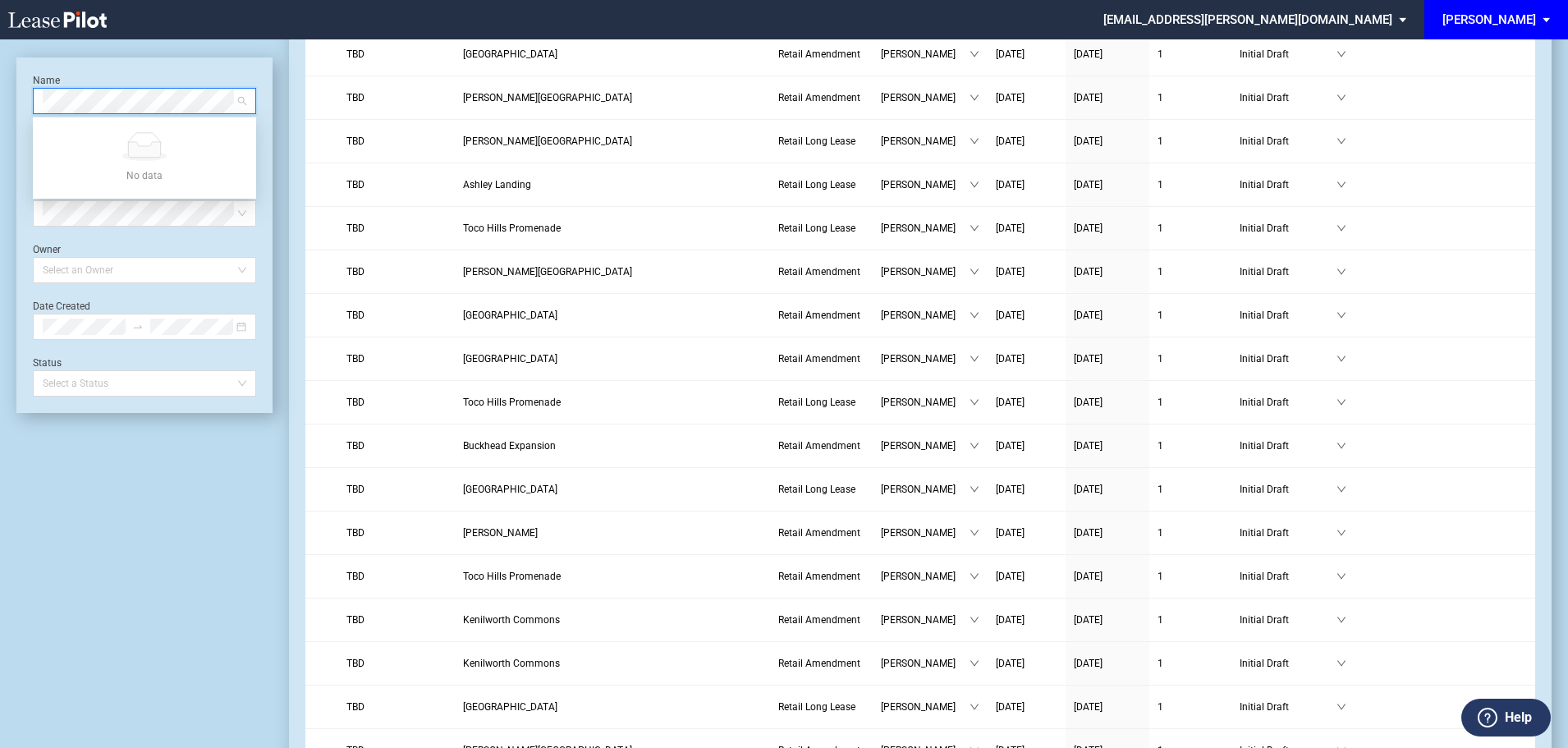
click at [148, 231] on div "Name TBD Asset Select Asset Type Select Type Owner Select an Owner Date Created…" at bounding box center [145, 235] width 223 height 323
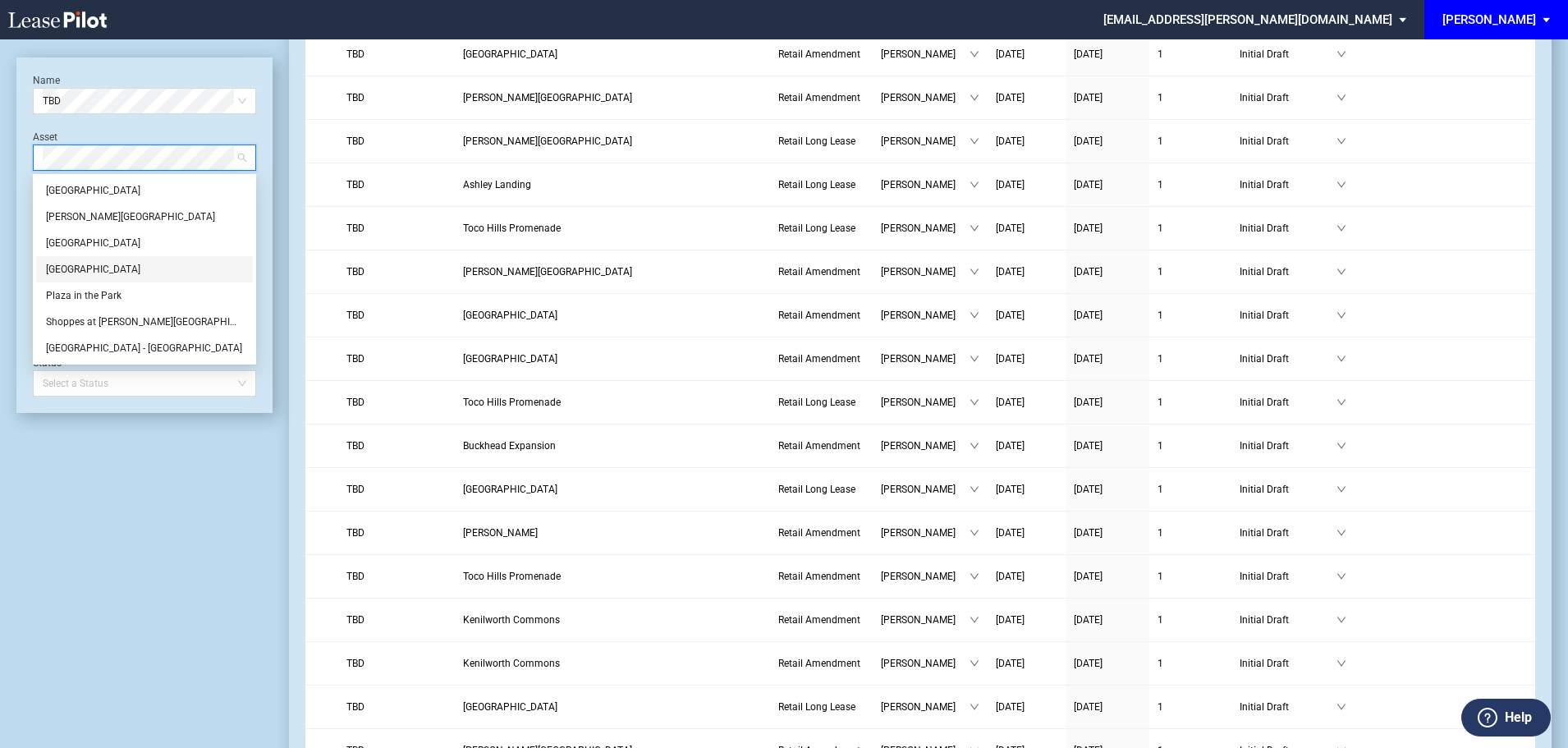
click at [101, 264] on div "[GEOGRAPHIC_DATA]" at bounding box center [144, 269] width 197 height 16
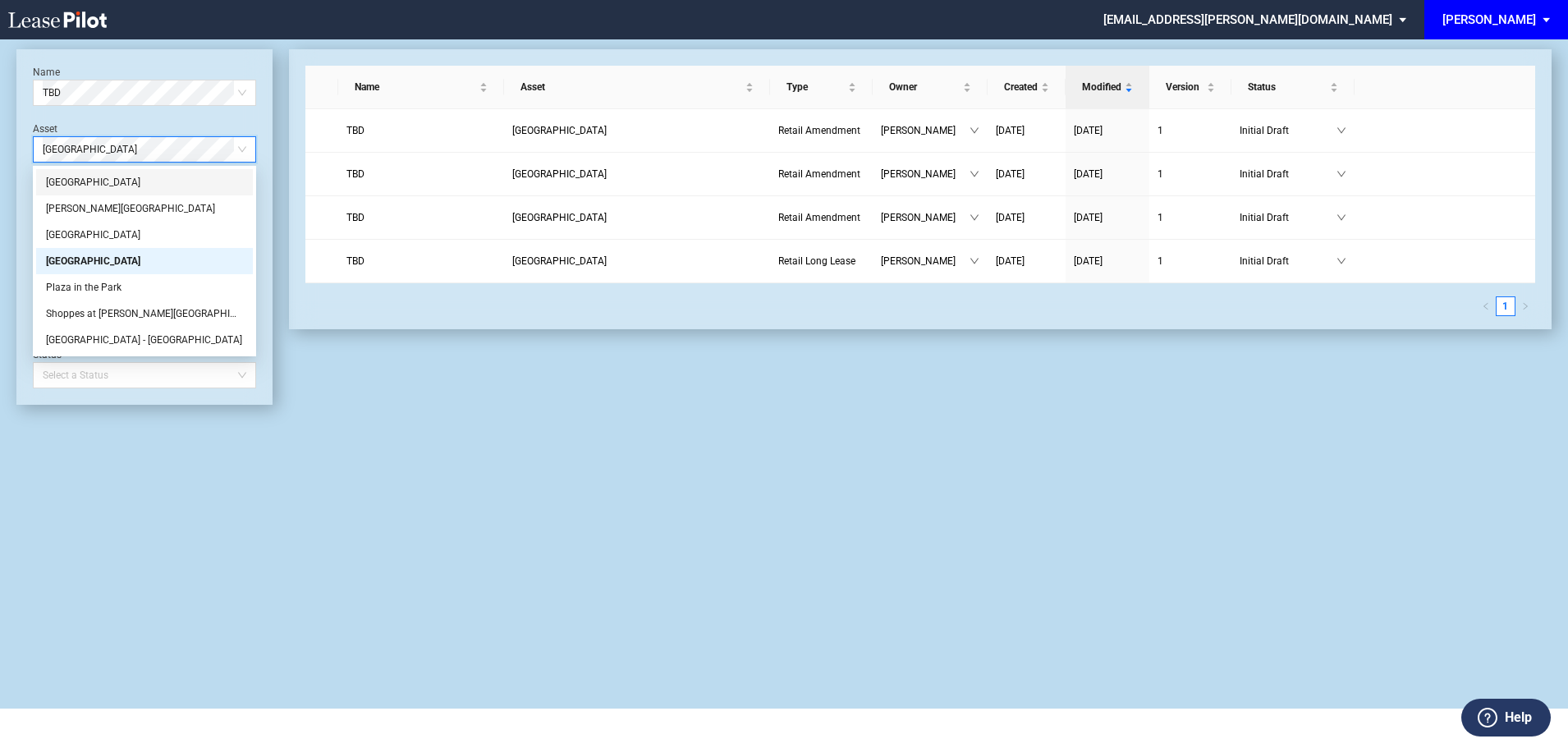
scroll to position [40, 0]
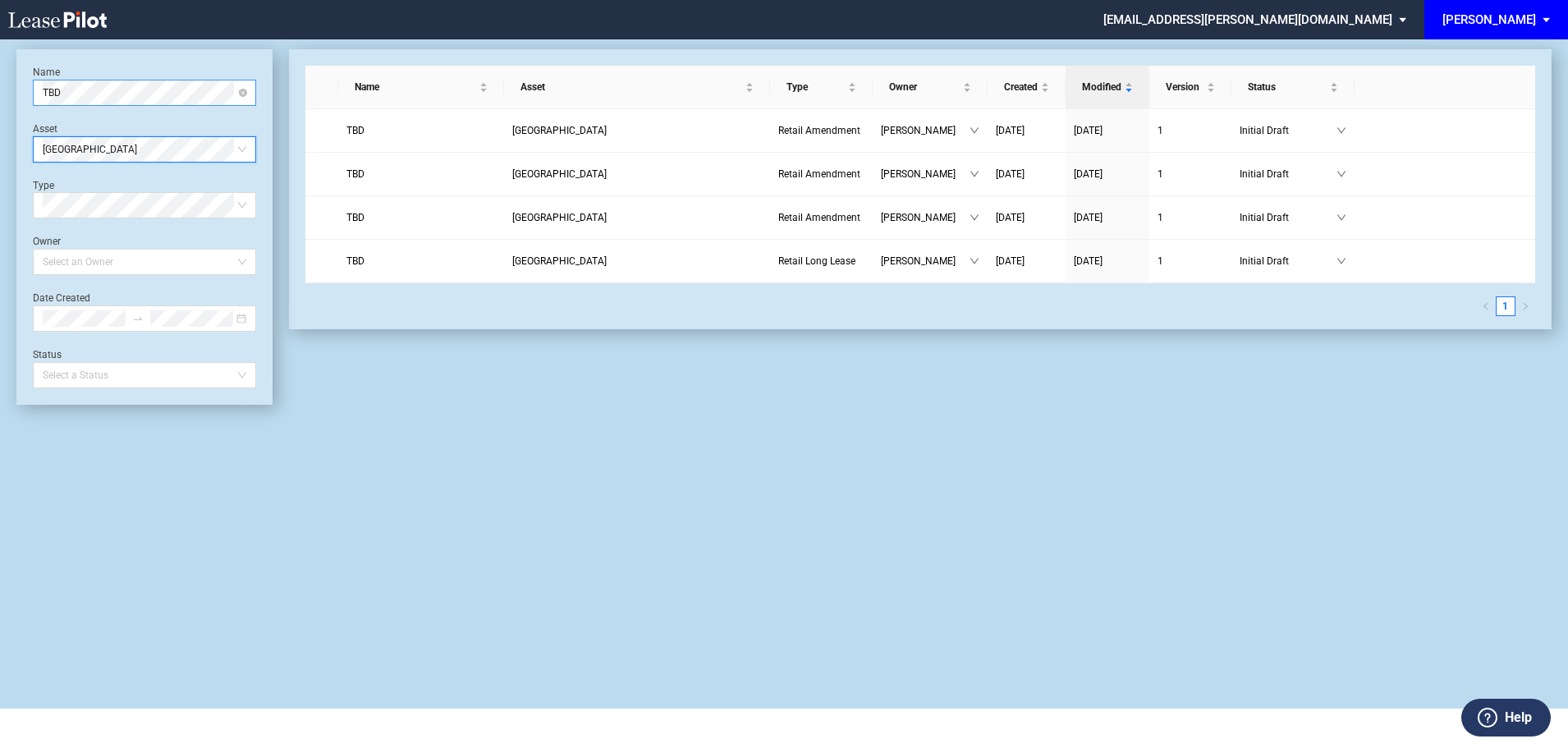
click at [122, 94] on span "TBD" at bounding box center [144, 92] width 203 height 24
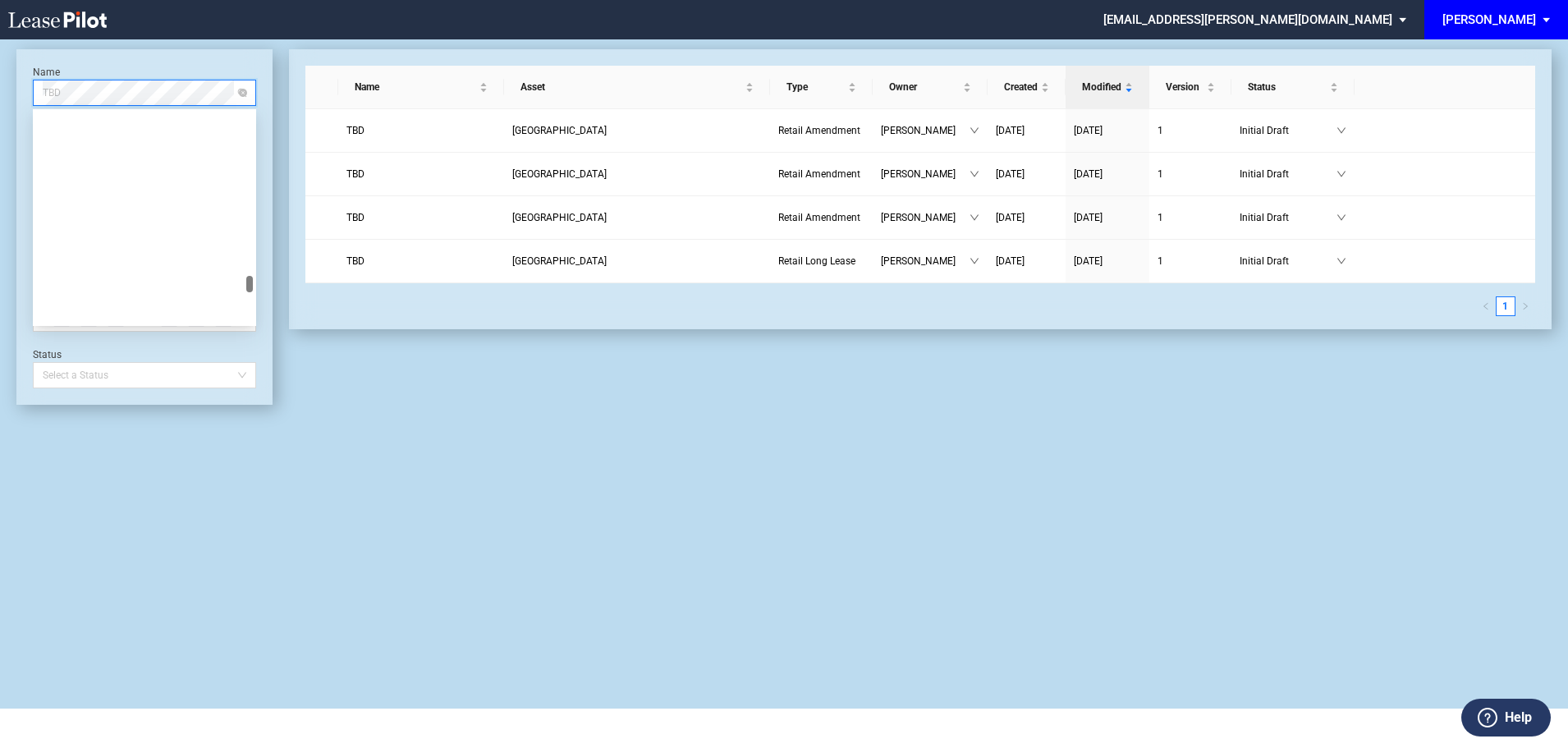
scroll to position [14108, 0]
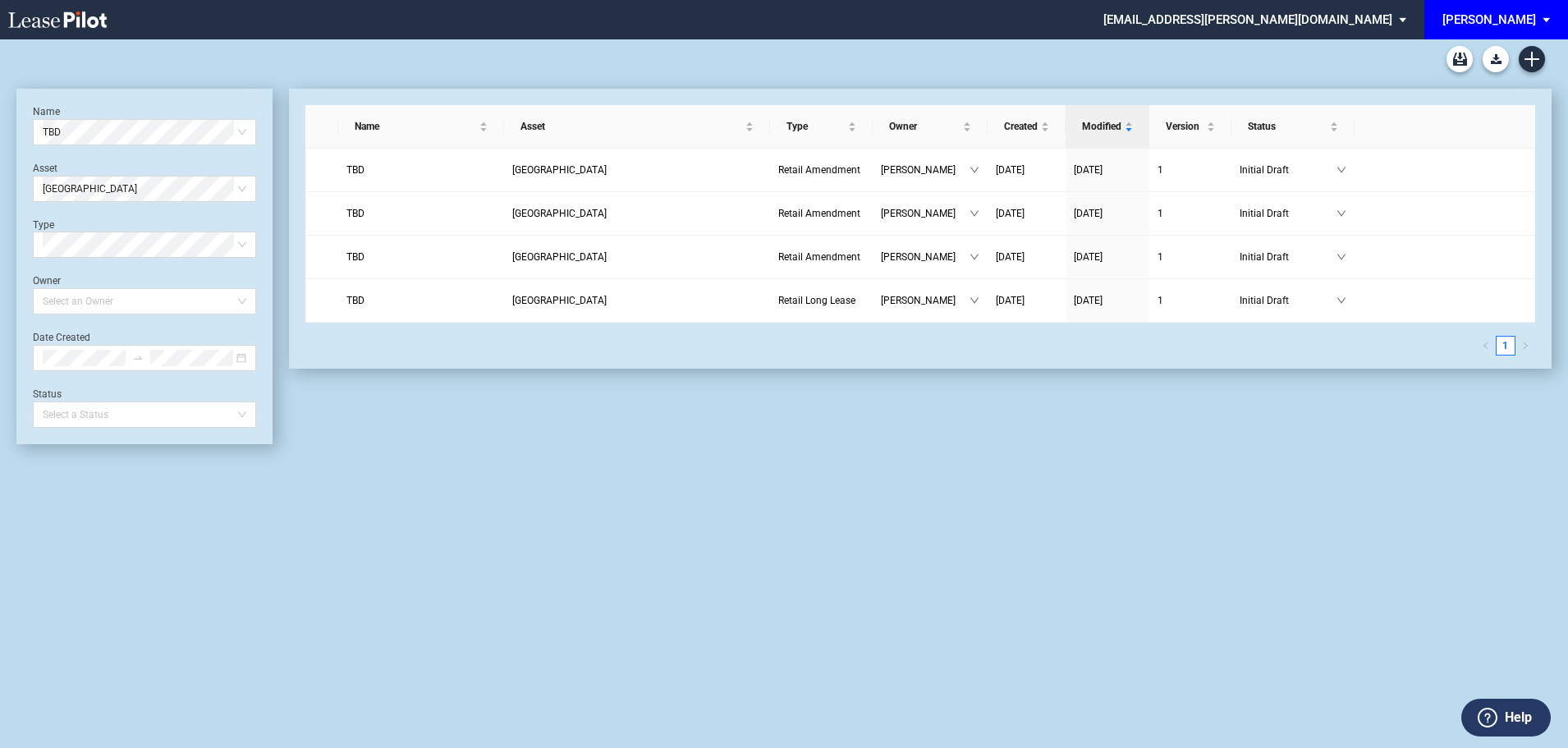
click at [1399, 63] on div "Long Form Retail Lease Blank Short Form Retail Lease Blank Retail Amendment Bla…" at bounding box center [784, 59] width 1536 height 40
click at [1536, 62] on icon "Create new document" at bounding box center [1532, 59] width 14 height 14
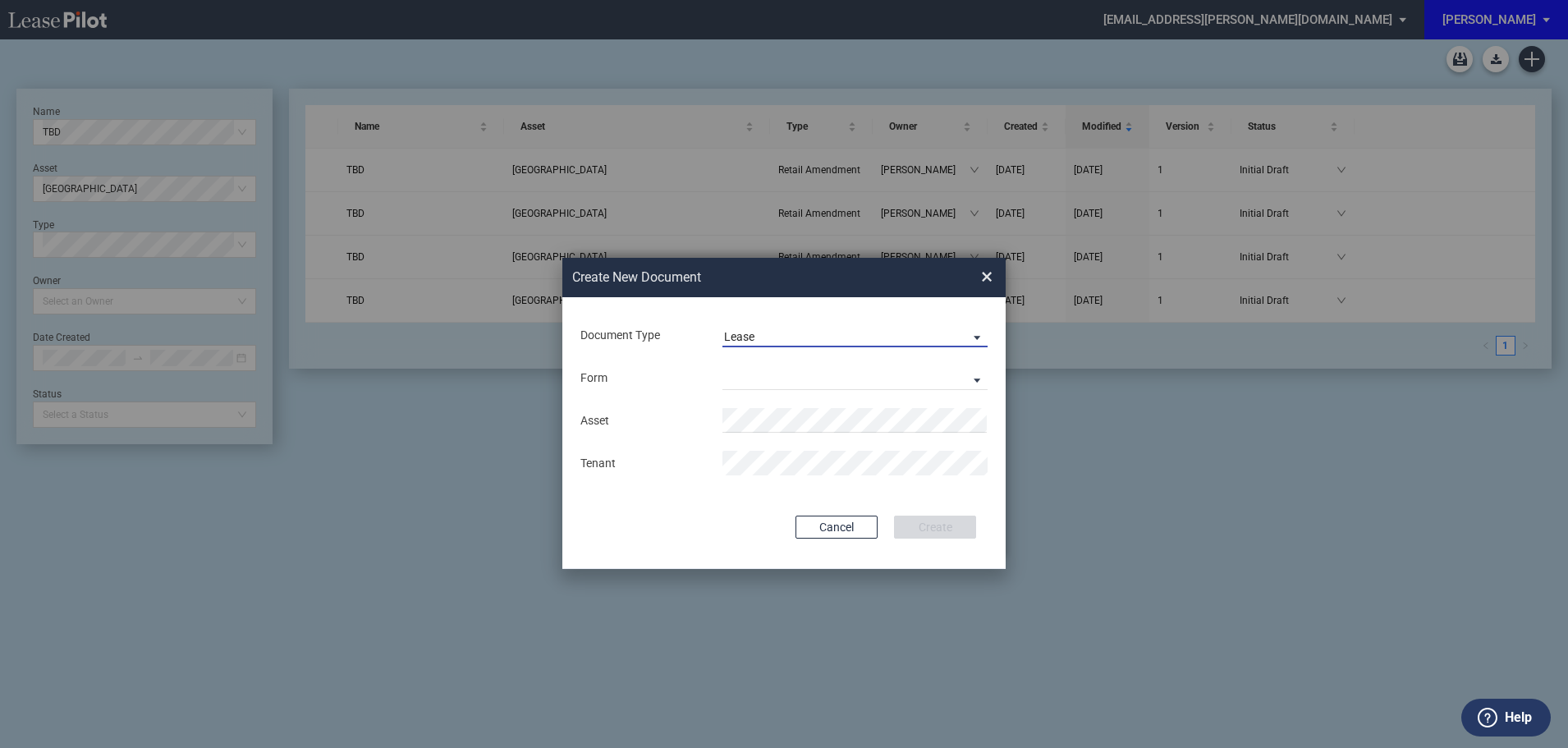
click at [831, 334] on span "Lease" at bounding box center [842, 337] width 236 height 16
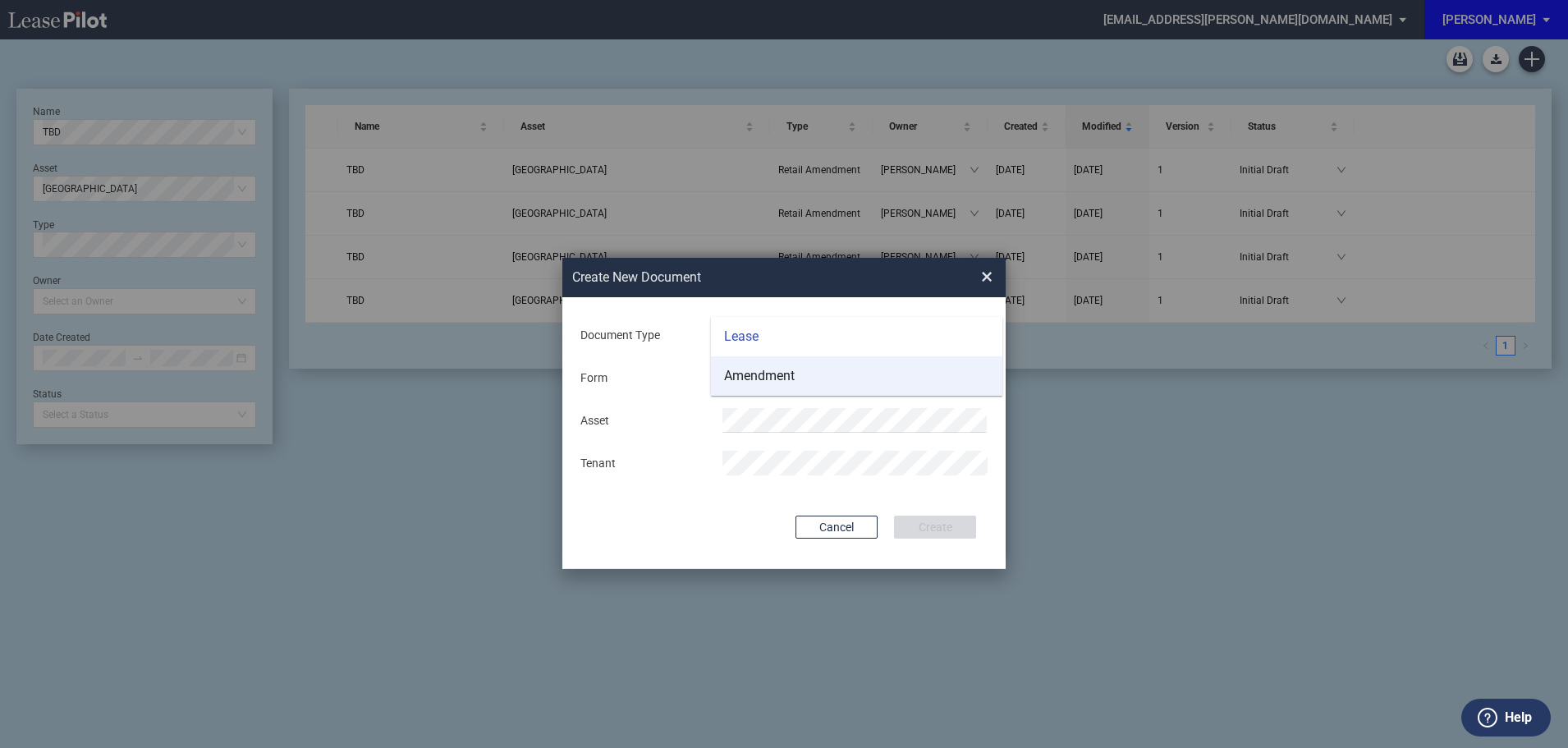
click at [794, 370] on div "Amendment" at bounding box center [759, 376] width 71 height 18
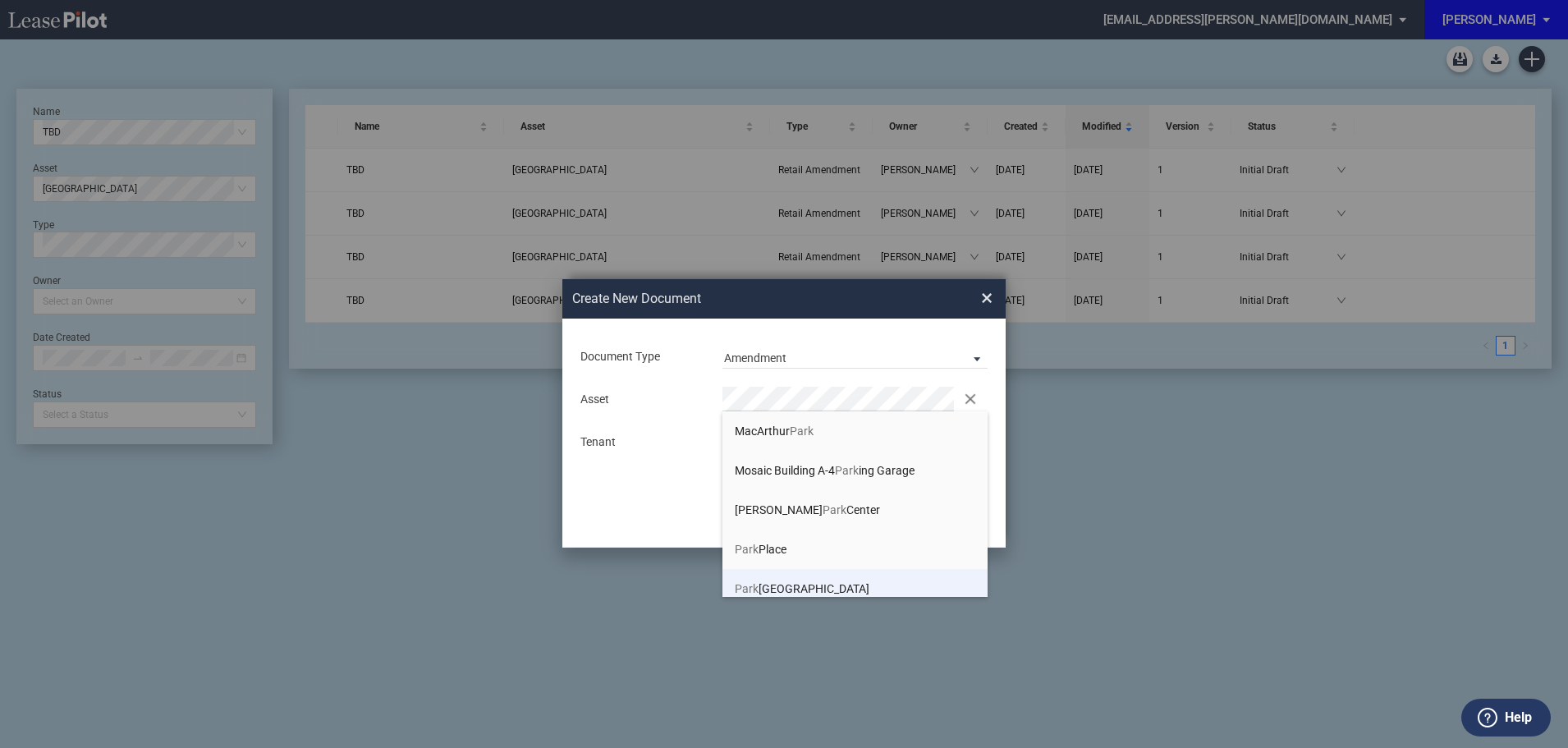
click at [771, 580] on li "Park Road Shopping Center" at bounding box center [855, 589] width 265 height 40
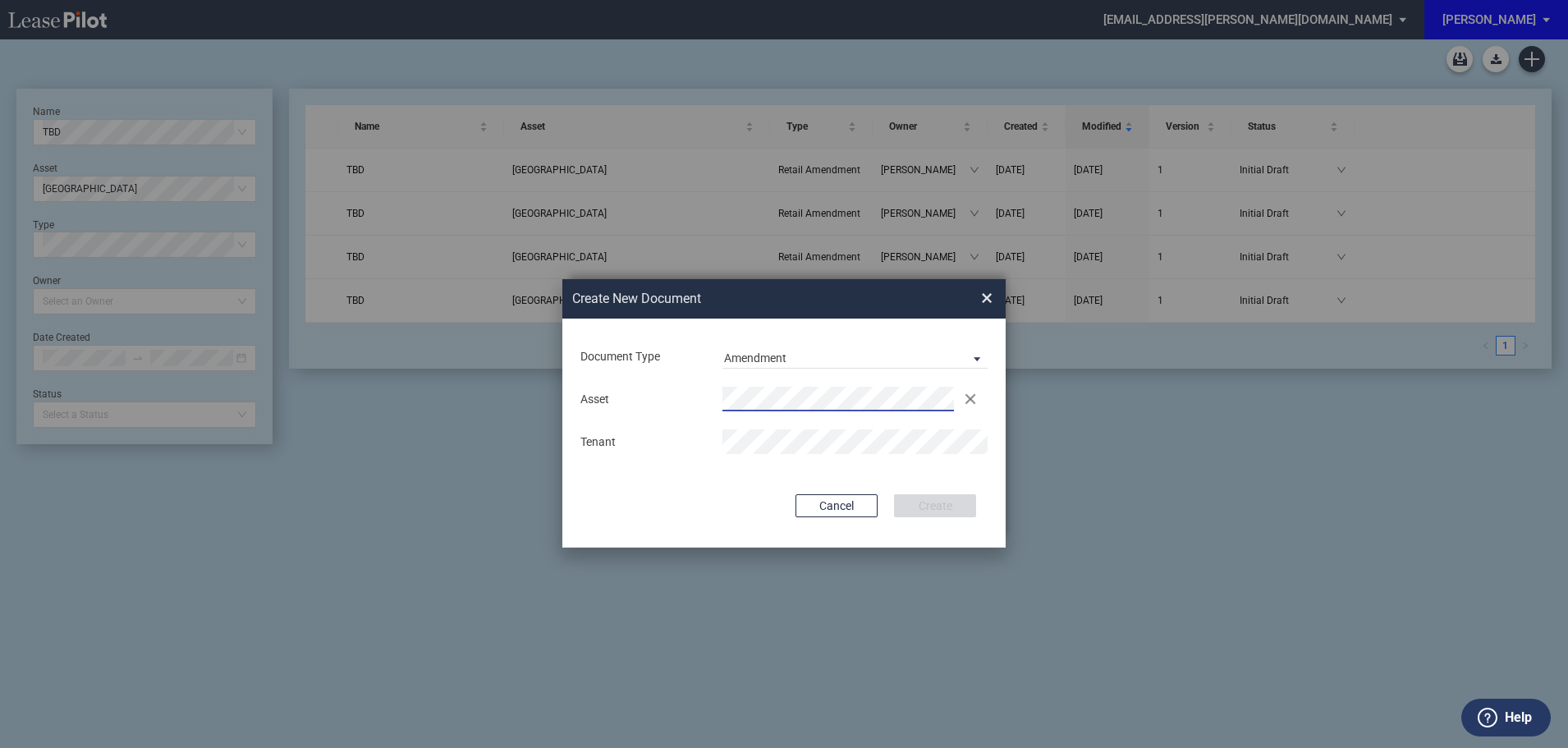
click at [777, 428] on md-input-container "Tenant" at bounding box center [784, 441] width 411 height 28
click at [939, 509] on button "Create" at bounding box center [934, 506] width 82 height 23
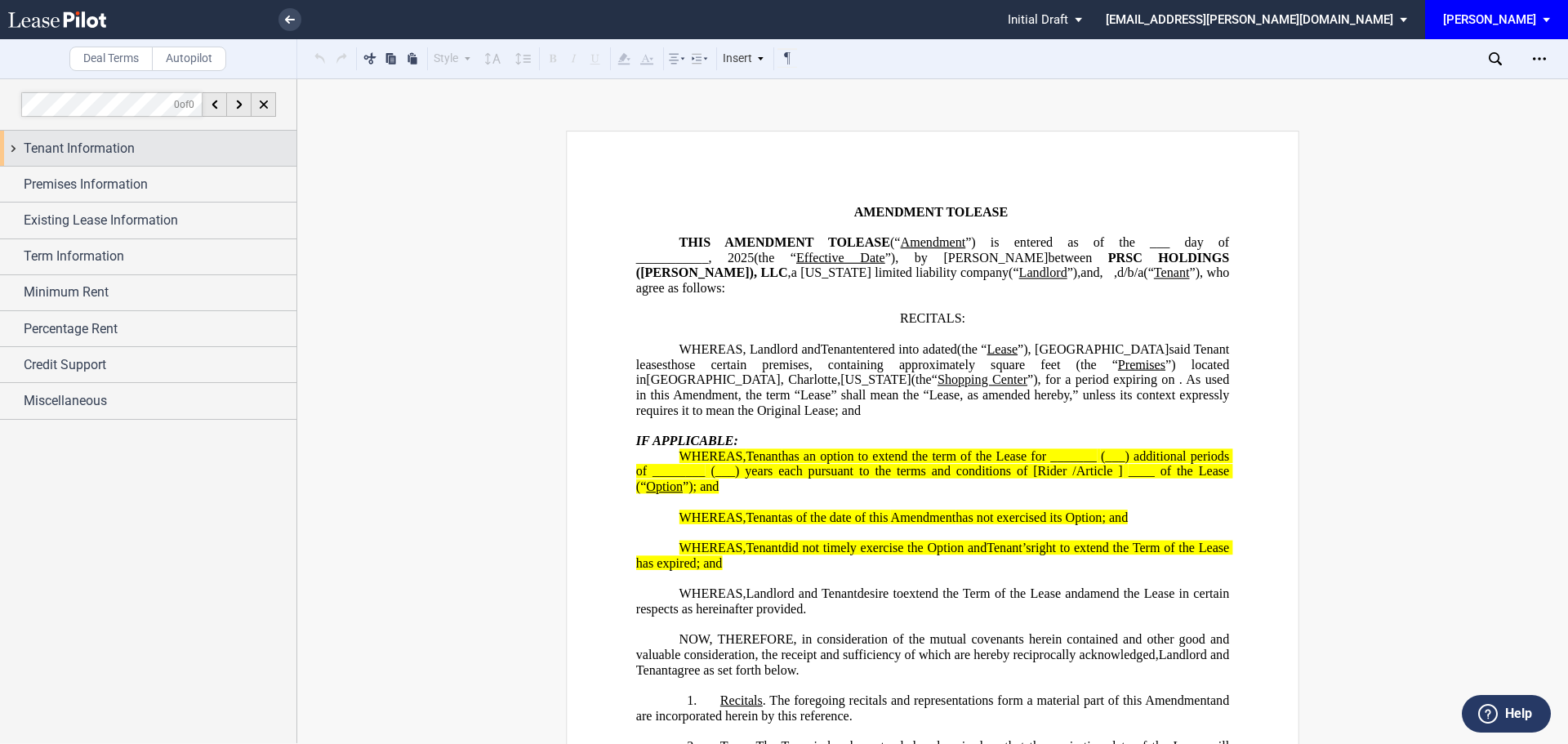
click at [88, 148] on span "Tenant Information" at bounding box center [79, 148] width 111 height 20
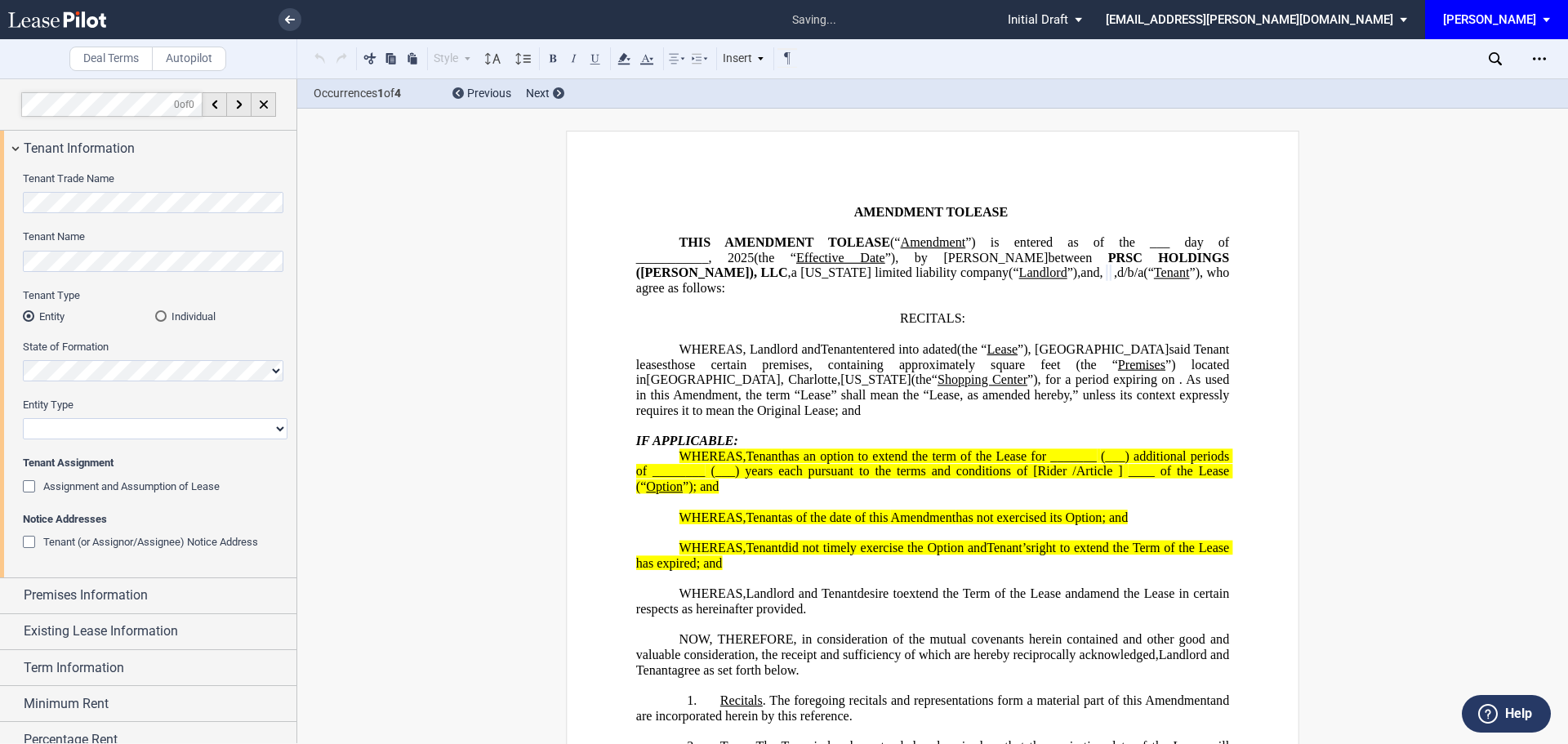
click at [84, 432] on select "Corporation Limited Liability Company General Partnership Limited Partnership O…" at bounding box center [156, 429] width 265 height 21
select select "limited liability company"
click at [23, 418] on select "Corporation Limited Liability Company General Partnership Limited Partnership O…" at bounding box center [156, 429] width 265 height 21
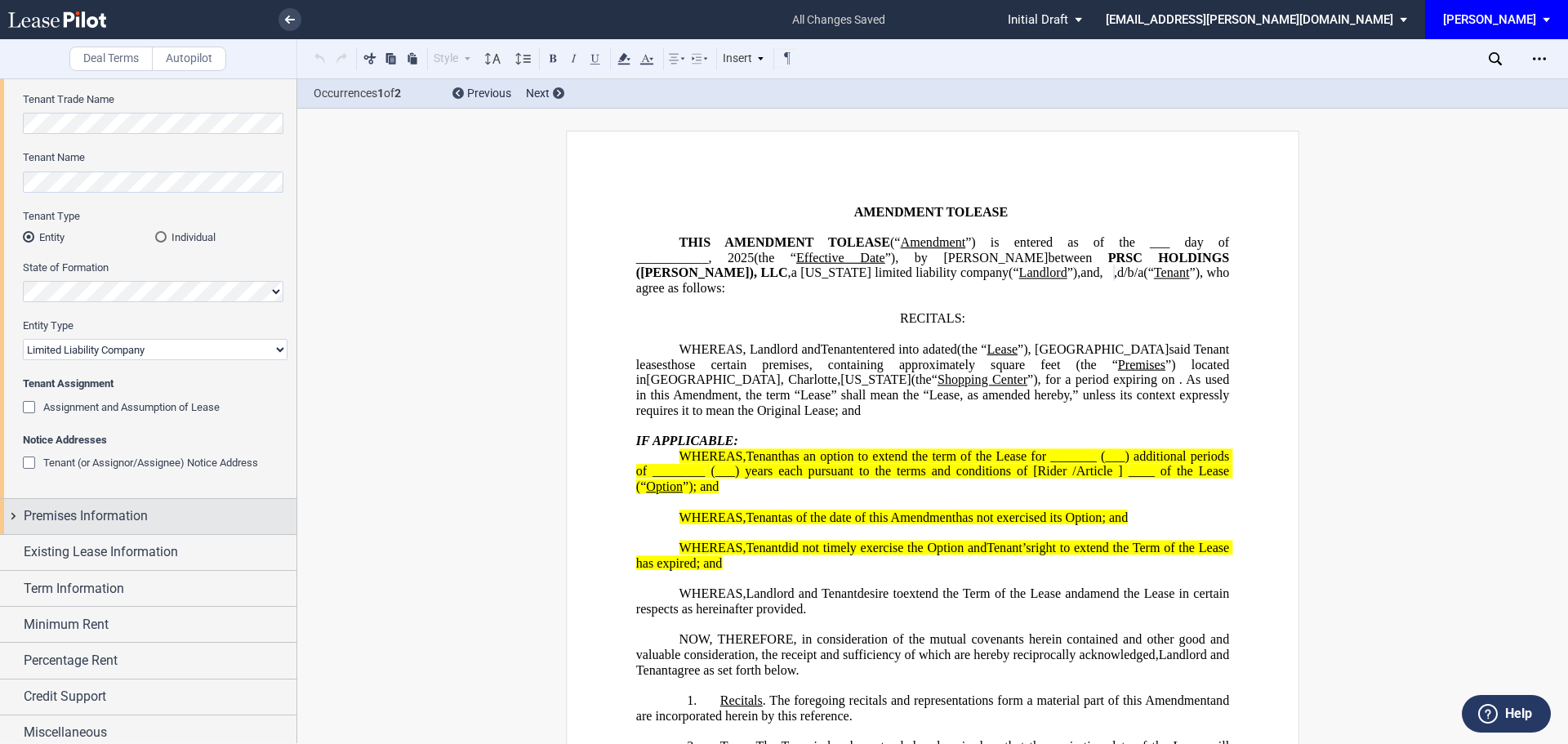
scroll to position [88, 0]
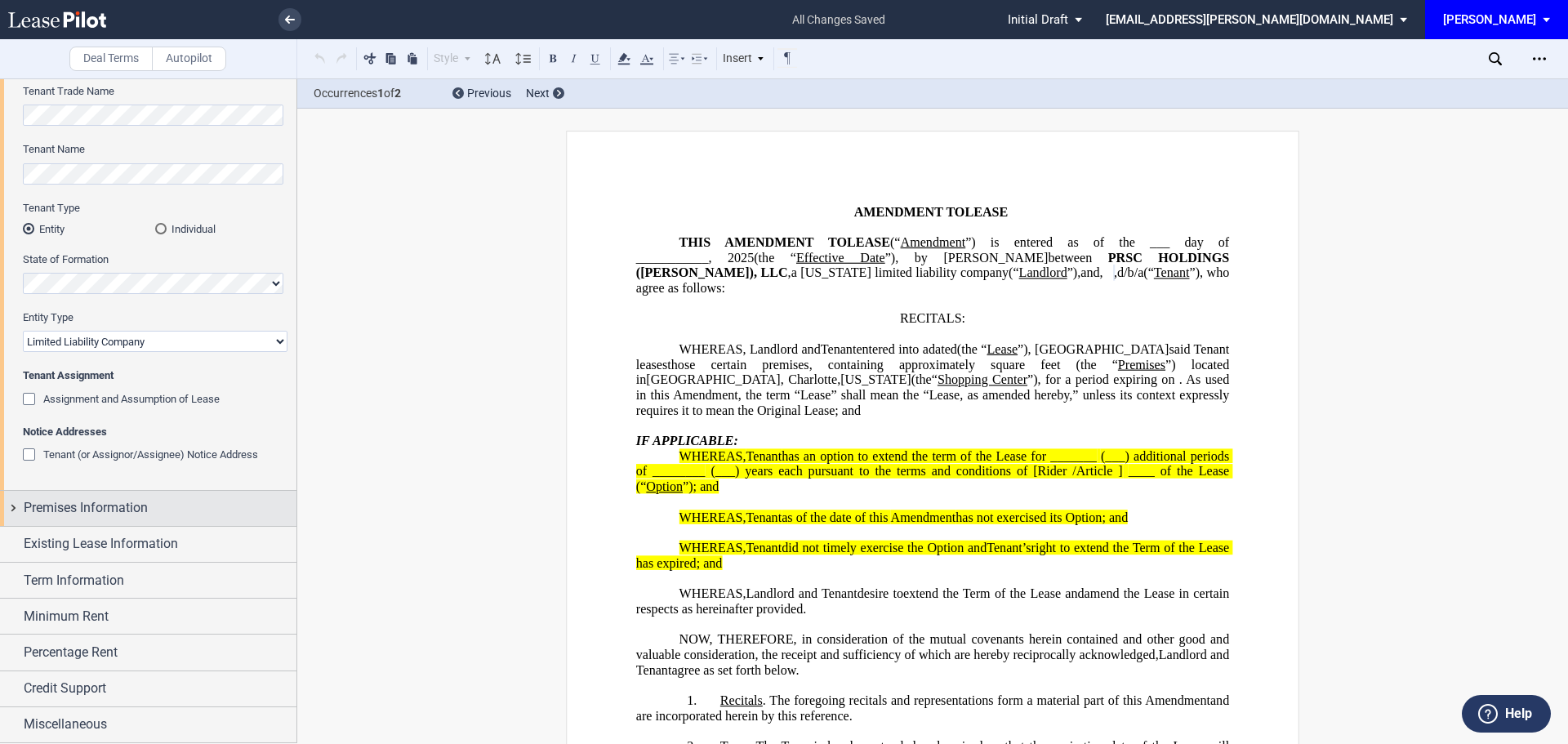
click at [121, 509] on span "Premises Information" at bounding box center [85, 508] width 124 height 20
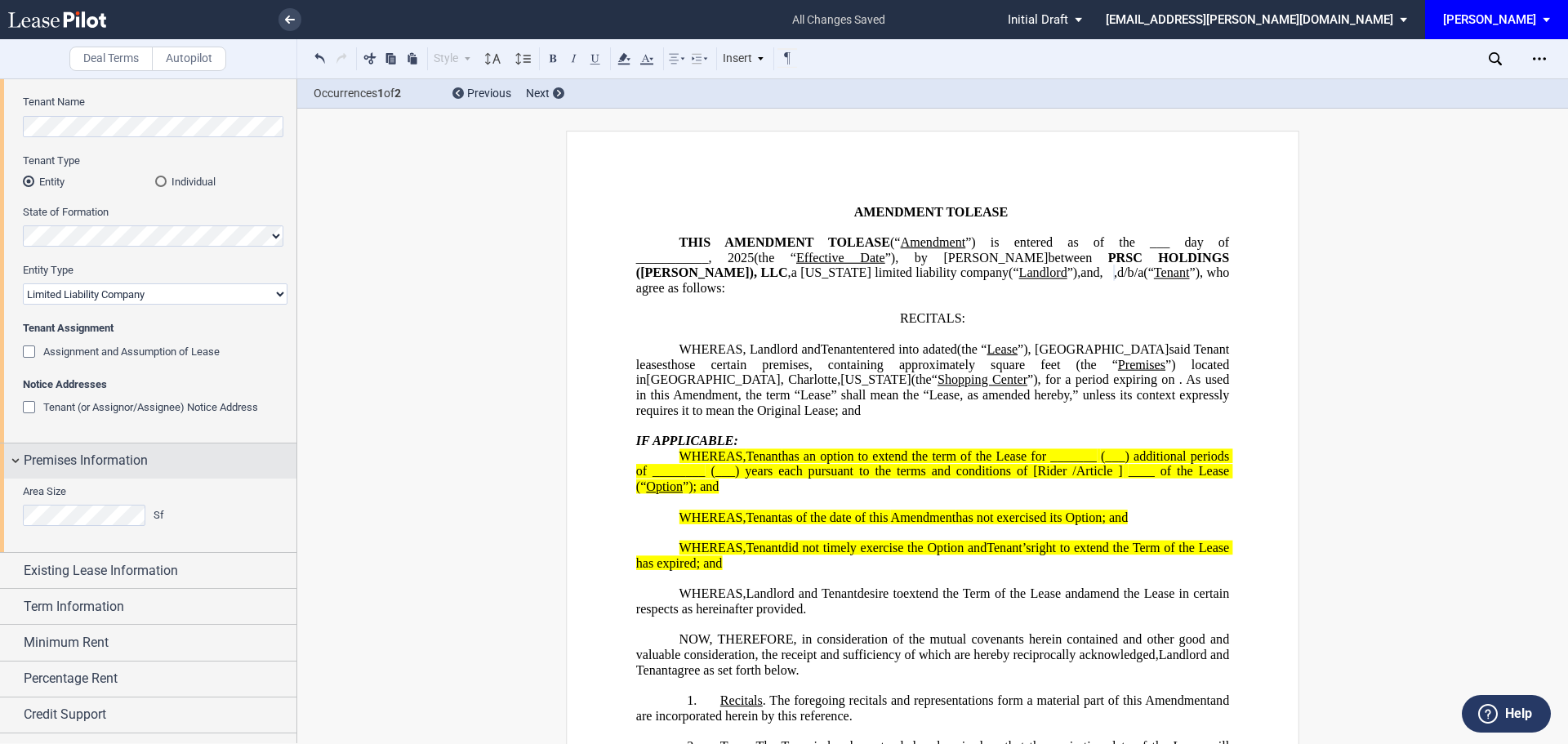
scroll to position [161, 0]
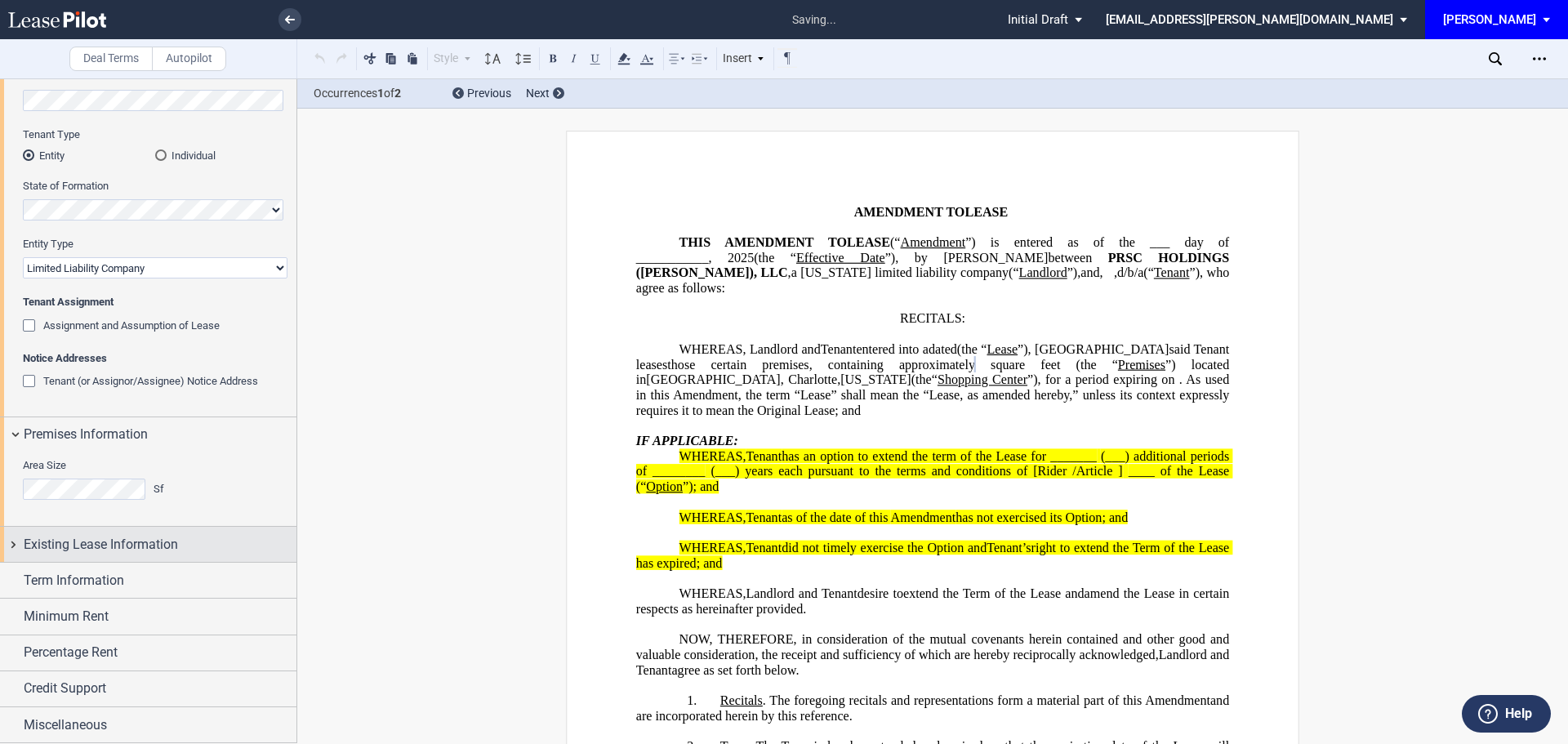
click at [157, 543] on span "Existing Lease Information" at bounding box center [100, 545] width 155 height 20
